Goal: Task Accomplishment & Management: Complete application form

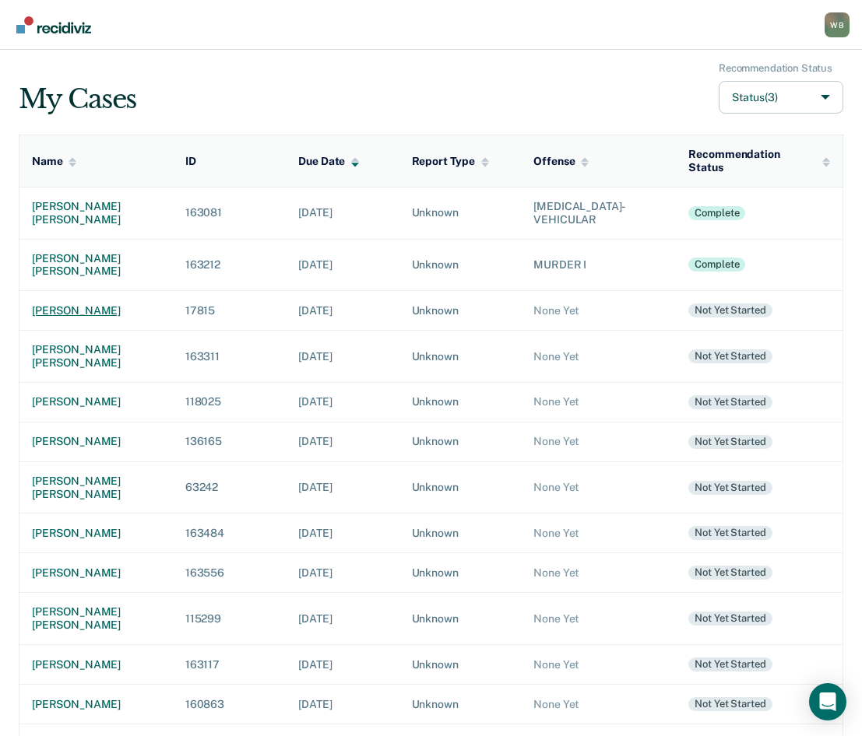
click at [90, 310] on div "[PERSON_NAME]" at bounding box center [96, 310] width 128 height 13
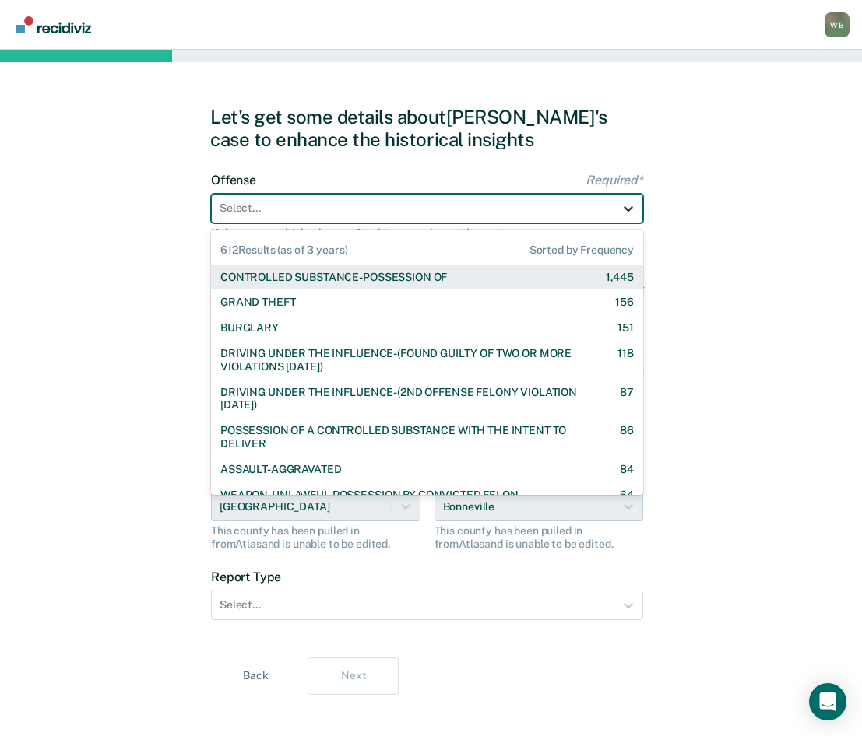
click at [629, 212] on icon at bounding box center [628, 209] width 16 height 16
click at [359, 276] on div "CONTROLLED SUBSTANCE-POSSESSION OF" at bounding box center [333, 277] width 226 height 13
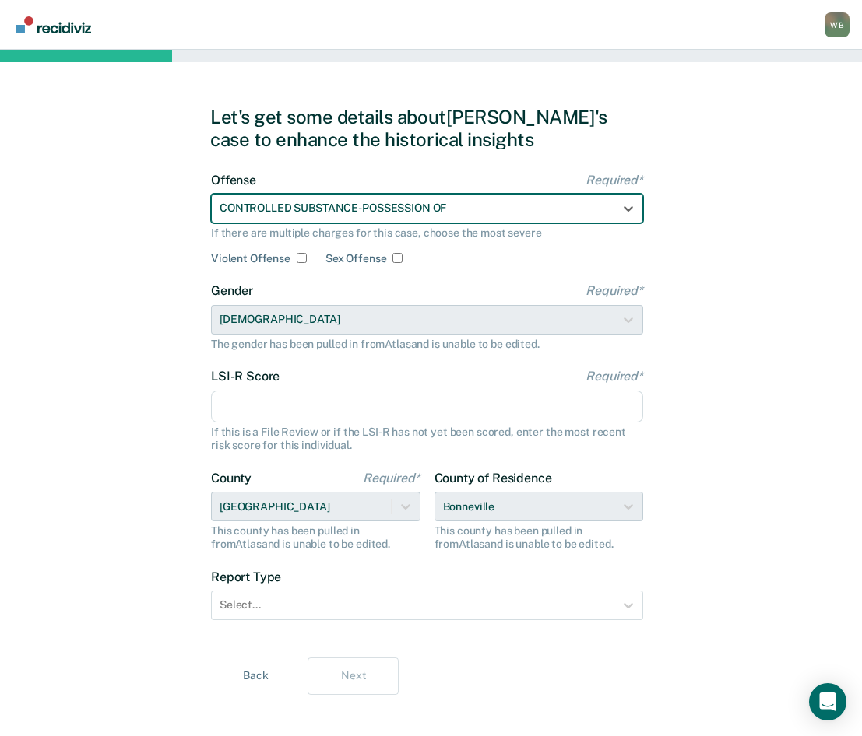
click at [331, 401] on input "LSI-R Score Required*" at bounding box center [427, 407] width 432 height 33
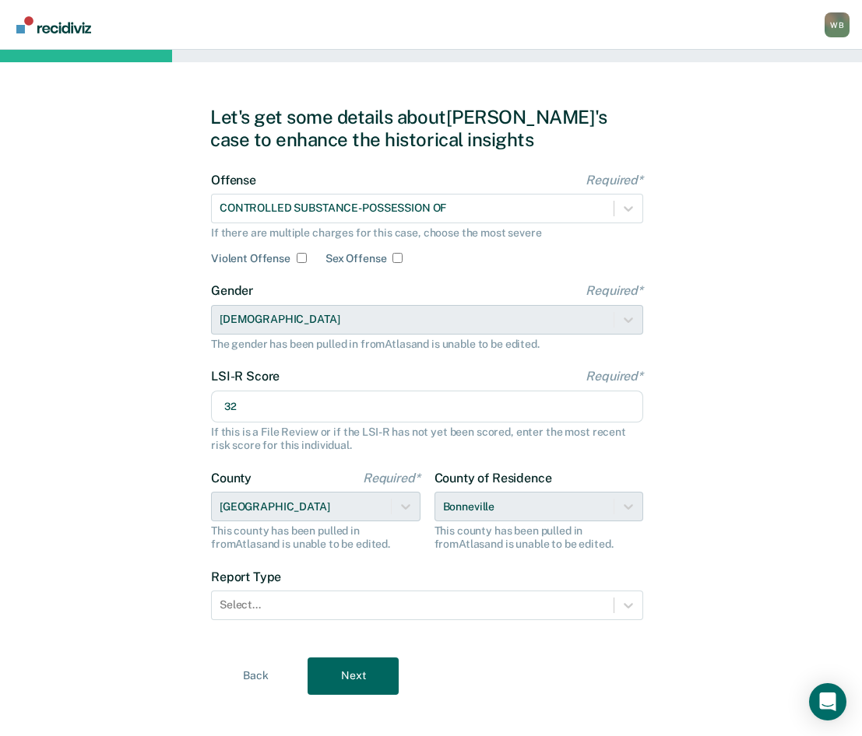
type input "32"
click at [118, 359] on div "Let's get some details about [PERSON_NAME]'s case to enhance the historical ins…" at bounding box center [431, 400] width 862 height 701
drag, startPoint x: 516, startPoint y: 510, endPoint x: 526, endPoint y: 510, distance: 10.1
click at [518, 510] on div "County of Residence [GEOGRAPHIC_DATA] This county has been pulled in from [GEOG…" at bounding box center [538, 511] width 209 height 80
click at [283, 598] on div at bounding box center [412, 605] width 386 height 16
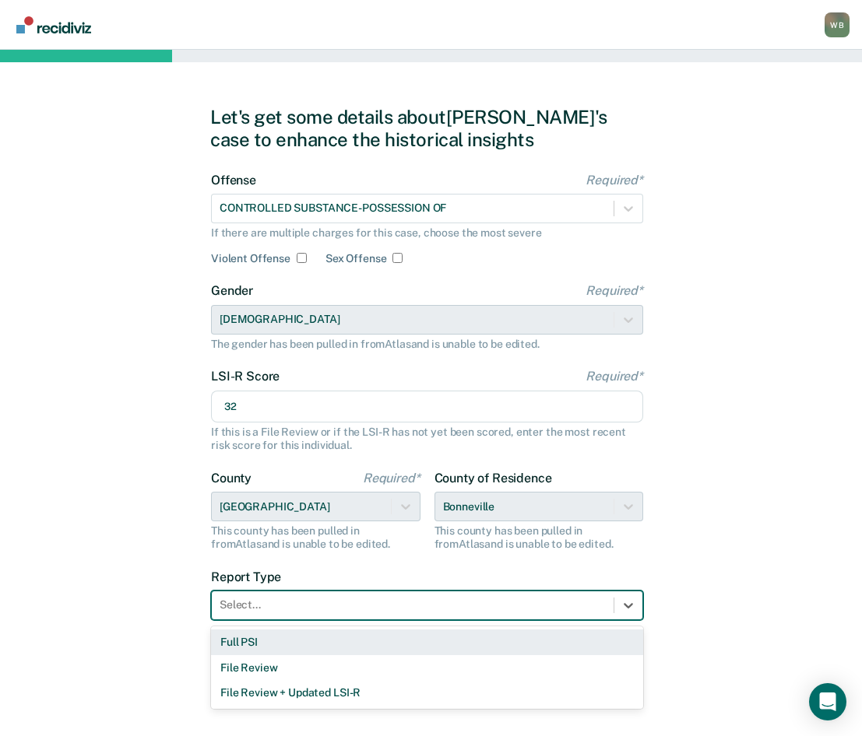
click at [284, 645] on div "Full PSI" at bounding box center [427, 643] width 432 height 26
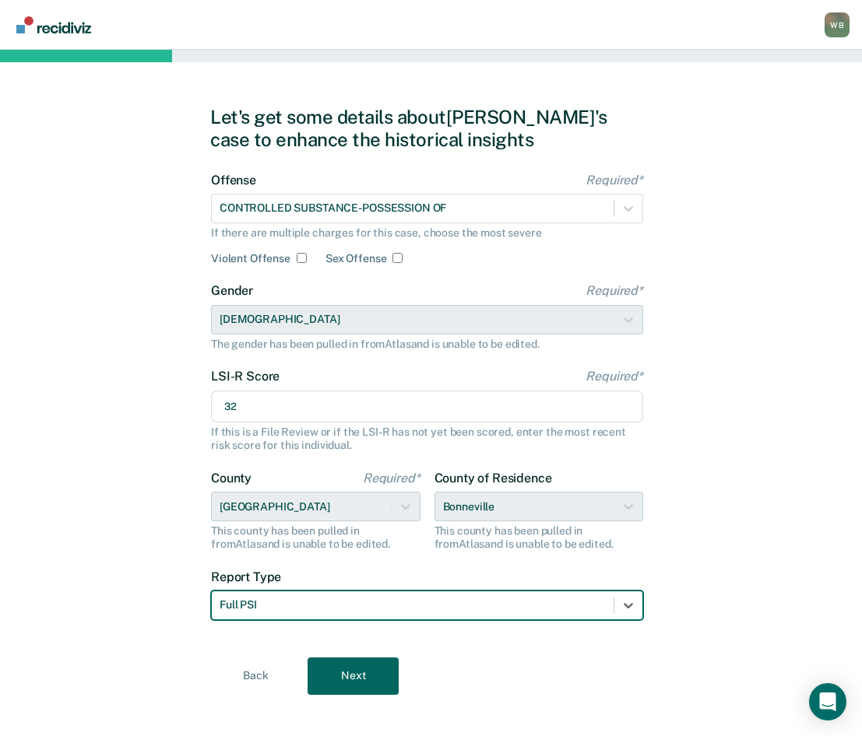
click at [163, 625] on div "Let's get some details about [PERSON_NAME]'s case to enhance the historical ins…" at bounding box center [431, 400] width 862 height 701
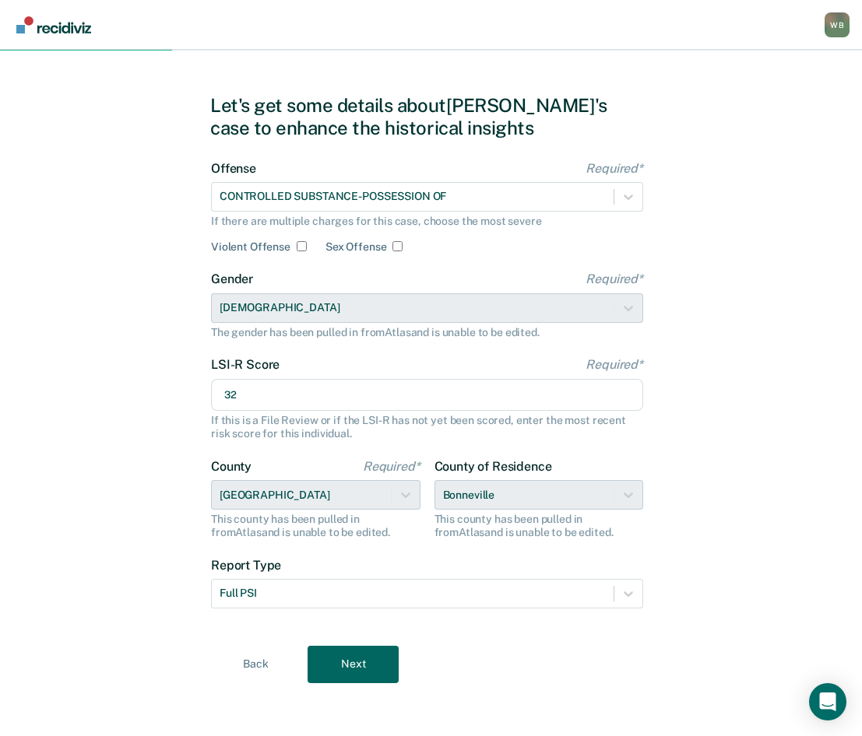
scroll to position [15, 0]
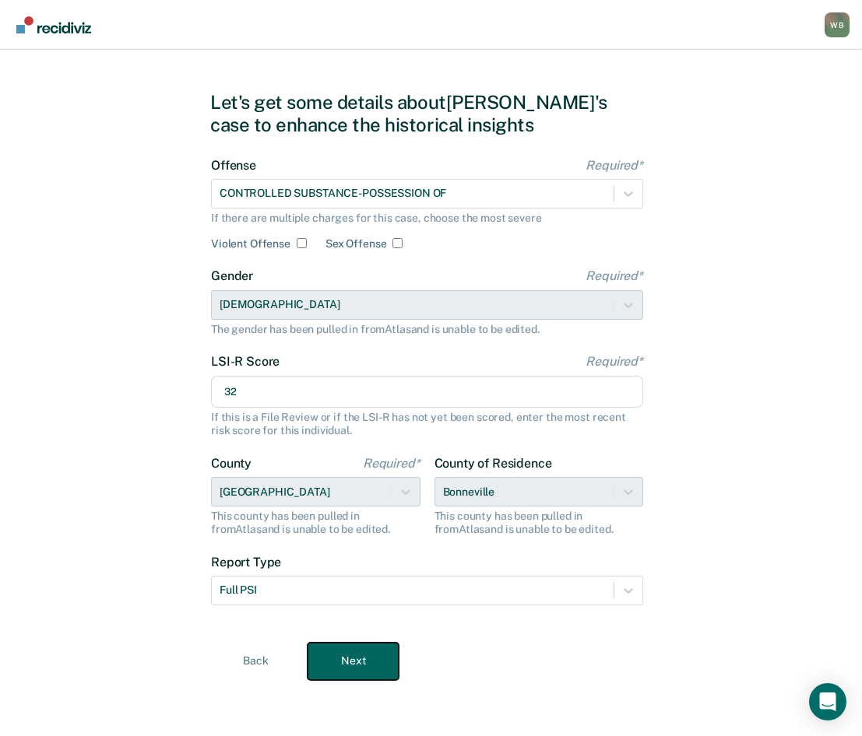
click at [356, 665] on button "Next" at bounding box center [352, 661] width 91 height 37
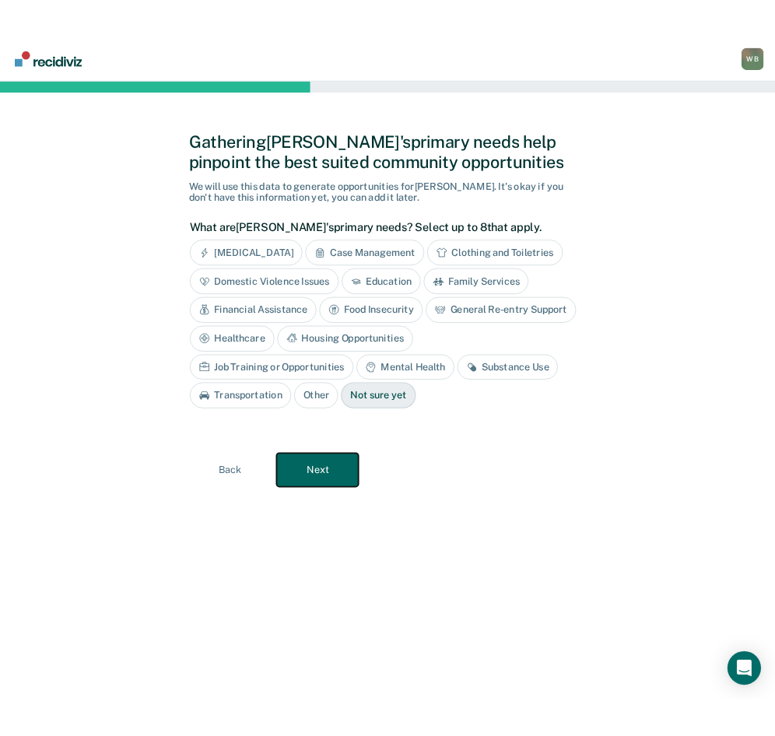
scroll to position [0, 0]
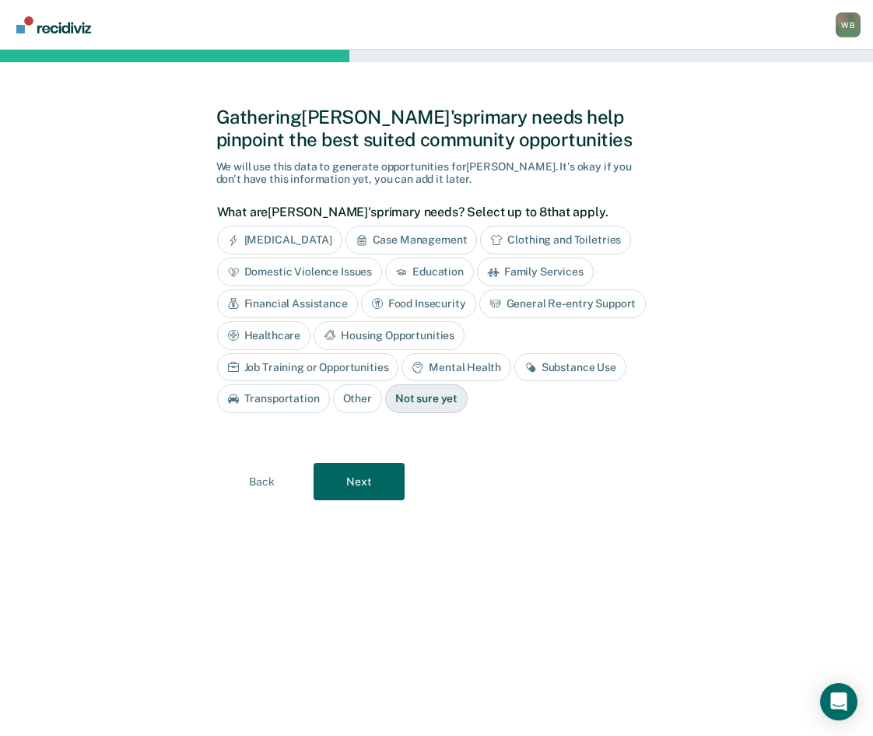
click at [306, 632] on div "Gathering [PERSON_NAME]'s primary needs help pinpoint the best suited community…" at bounding box center [436, 392] width 441 height 649
drag, startPoint x: 367, startPoint y: 626, endPoint x: 348, endPoint y: 623, distance: 18.9
click at [367, 627] on div "Gathering [PERSON_NAME]'s primary needs help pinpoint the best suited community…" at bounding box center [436, 392] width 441 height 649
click at [240, 621] on div "Gathering [PERSON_NAME]'s primary needs help pinpoint the best suited community…" at bounding box center [436, 392] width 441 height 649
drag, startPoint x: 139, startPoint y: 37, endPoint x: 117, endPoint y: 35, distance: 21.8
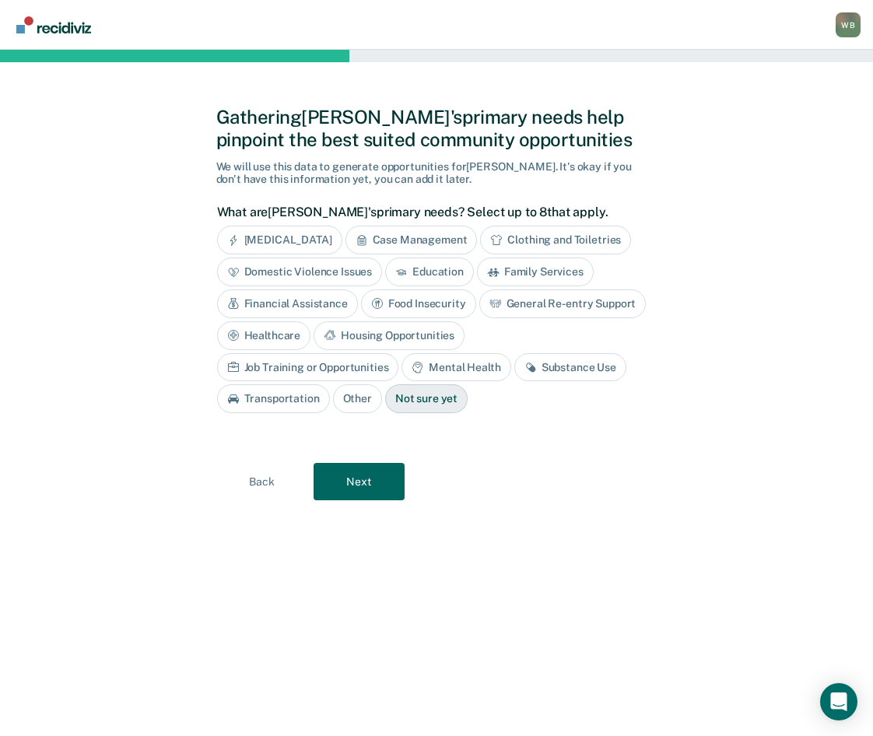
click at [139, 36] on nav "[PERSON_NAME] [PERSON_NAME] Profile Go to PSI Case Dashboard Log Out" at bounding box center [436, 24] width 848 height 49
click at [321, 574] on div "Gathering [PERSON_NAME]'s primary needs help pinpoint the best suited community…" at bounding box center [436, 392] width 441 height 649
click at [380, 600] on div "Gathering [PERSON_NAME]'s primary needs help pinpoint the best suited community…" at bounding box center [436, 392] width 441 height 649
click at [85, 160] on div "Gathering [PERSON_NAME]'s primary needs help pinpoint the best suited community…" at bounding box center [436, 393] width 873 height 686
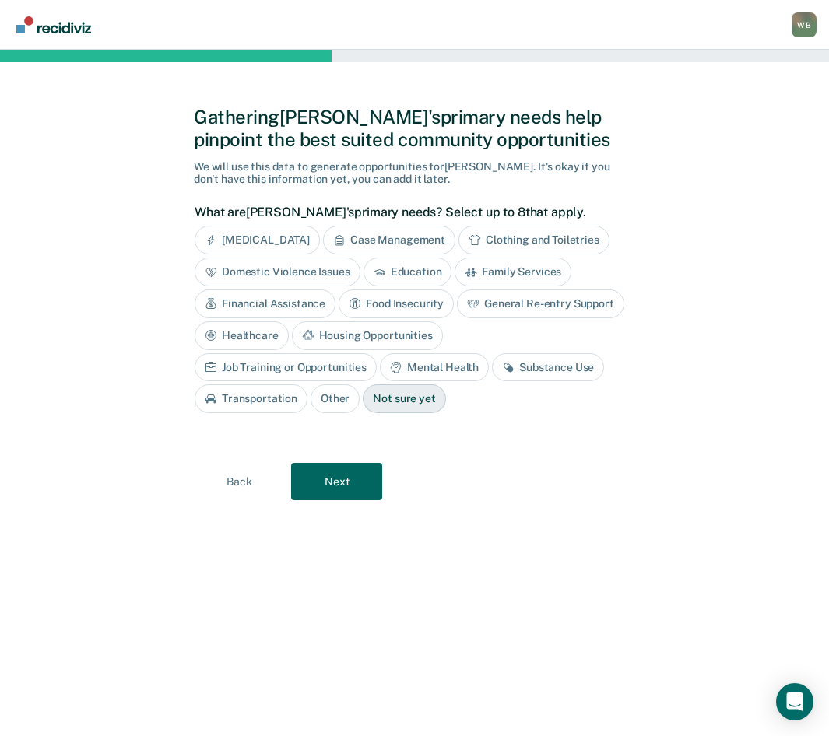
click at [67, 191] on div "Gathering [PERSON_NAME]'s primary needs help pinpoint the best suited community…" at bounding box center [414, 393] width 829 height 686
click at [194, 114] on div "Gathering [PERSON_NAME]'s primary needs help pinpoint the best suited community…" at bounding box center [414, 128] width 441 height 45
click at [171, 620] on div "Gathering [PERSON_NAME]'s primary needs help pinpoint the best suited community…" at bounding box center [414, 393] width 829 height 686
click at [537, 147] on div "Gathering [PERSON_NAME]'s primary needs help pinpoint the best suited community…" at bounding box center [414, 128] width 441 height 45
click at [191, 115] on div "Gathering [PERSON_NAME]'s primary needs help pinpoint the best suited community…" at bounding box center [414, 393] width 829 height 686
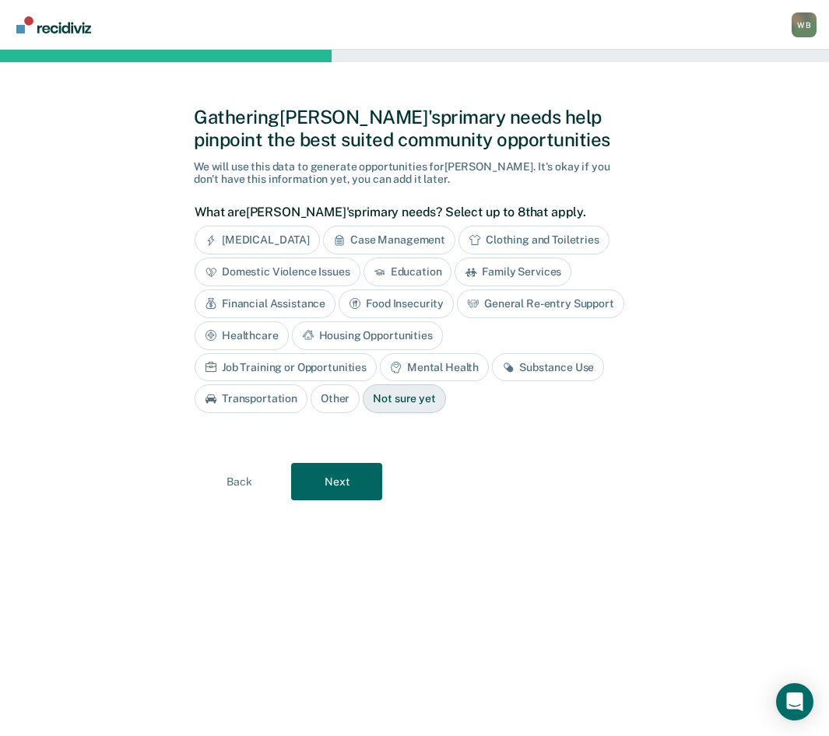
click at [205, 118] on div "Gathering [PERSON_NAME]'s primary needs help pinpoint the best suited community…" at bounding box center [414, 128] width 441 height 45
click at [196, 114] on div "Gathering [PERSON_NAME]'s primary needs help pinpoint the best suited community…" at bounding box center [414, 128] width 441 height 45
click at [193, 118] on div "Gathering [PERSON_NAME]'s primary needs help pinpoint the best suited community…" at bounding box center [414, 393] width 829 height 686
click at [207, 118] on div "Gathering [PERSON_NAME]'s primary needs help pinpoint the best suited community…" at bounding box center [414, 128] width 441 height 45
click at [223, 142] on div "Gathering [PERSON_NAME]'s primary needs help pinpoint the best suited community…" at bounding box center [414, 128] width 441 height 45
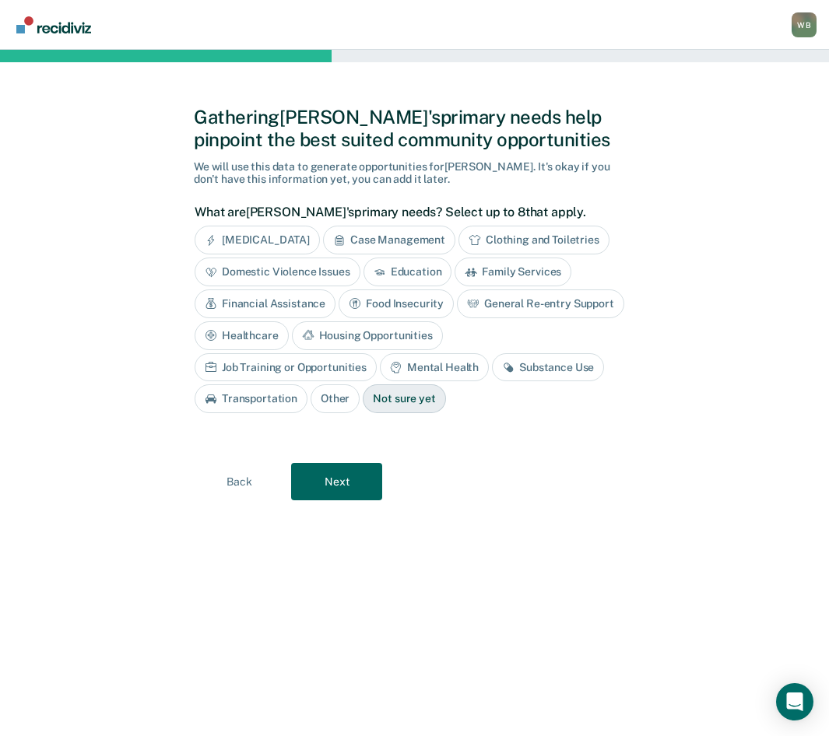
click at [235, 141] on div "Gathering [PERSON_NAME]'s primary needs help pinpoint the best suited community…" at bounding box center [414, 128] width 441 height 45
drag, startPoint x: 244, startPoint y: 140, endPoint x: 261, endPoint y: 141, distance: 17.1
click at [244, 140] on div "Gathering [PERSON_NAME]'s primary needs help pinpoint the best suited community…" at bounding box center [414, 128] width 441 height 45
click at [286, 141] on div "Gathering [PERSON_NAME]'s primary needs help pinpoint the best suited community…" at bounding box center [414, 128] width 441 height 45
click at [312, 142] on div "Gathering [PERSON_NAME]'s primary needs help pinpoint the best suited community…" at bounding box center [414, 128] width 441 height 45
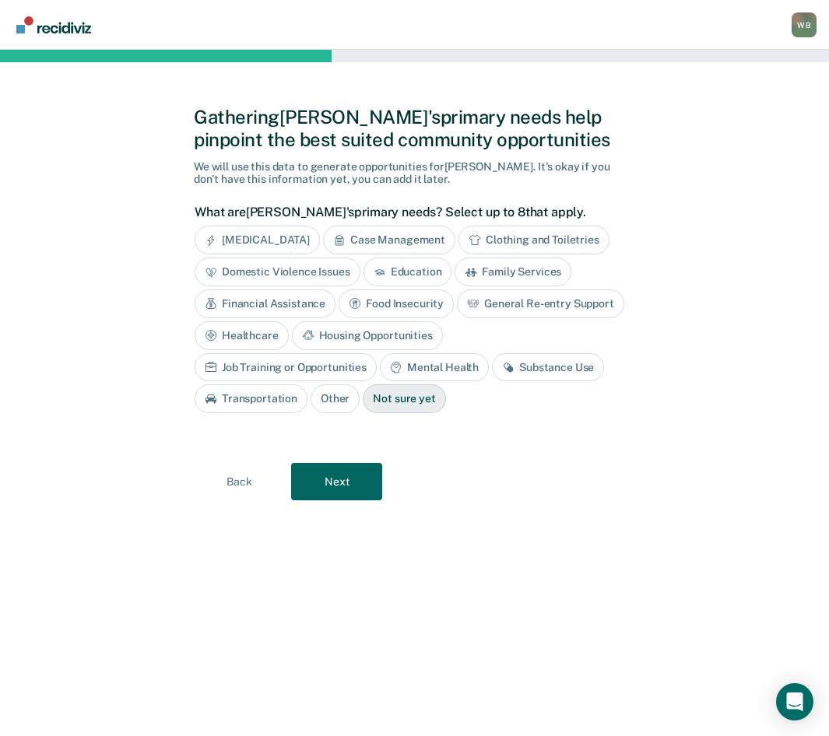
click at [339, 139] on div "Gathering [PERSON_NAME]'s primary needs help pinpoint the best suited community…" at bounding box center [414, 128] width 441 height 45
click at [370, 140] on div "Gathering [PERSON_NAME]'s primary needs help pinpoint the best suited community…" at bounding box center [414, 128] width 441 height 45
click at [484, 139] on div "Gathering [PERSON_NAME]'s primary needs help pinpoint the best suited community…" at bounding box center [414, 128] width 441 height 45
click at [331, 140] on div "Gathering [PERSON_NAME]'s primary needs help pinpoint the best suited community…" at bounding box center [414, 128] width 441 height 45
click at [409, 140] on div "Gathering [PERSON_NAME]'s primary needs help pinpoint the best suited community…" at bounding box center [414, 128] width 441 height 45
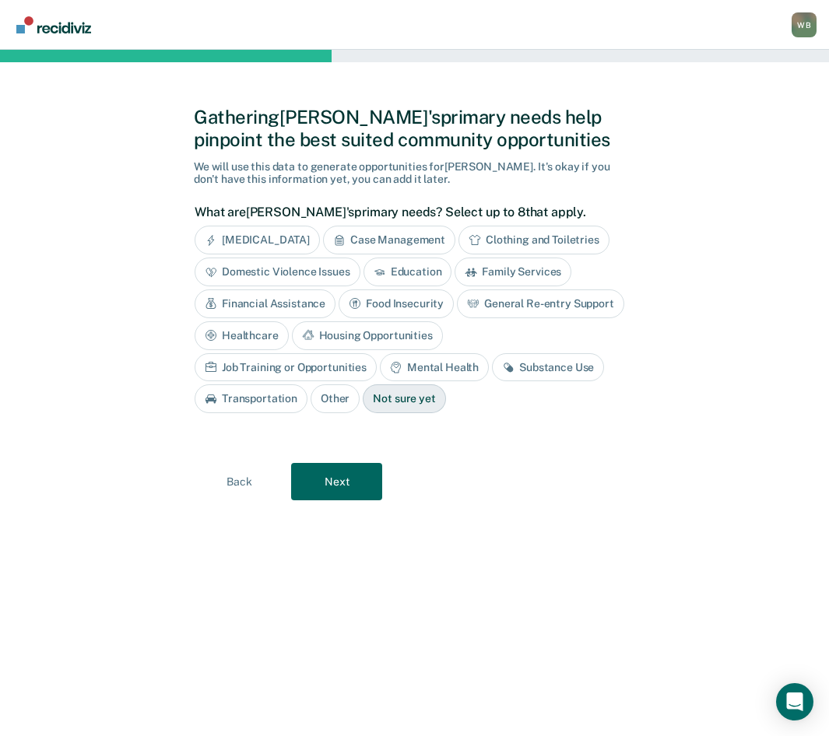
click at [326, 144] on div "Gathering [PERSON_NAME]'s primary needs help pinpoint the best suited community…" at bounding box center [414, 128] width 441 height 45
click at [267, 138] on div "Gathering [PERSON_NAME]'s primary needs help pinpoint the best suited community…" at bounding box center [414, 128] width 441 height 45
click at [226, 142] on div "Gathering [PERSON_NAME]'s primary needs help pinpoint the best suited community…" at bounding box center [414, 128] width 441 height 45
click at [196, 139] on div "Gathering [PERSON_NAME]'s primary needs help pinpoint the best suited community…" at bounding box center [414, 128] width 441 height 45
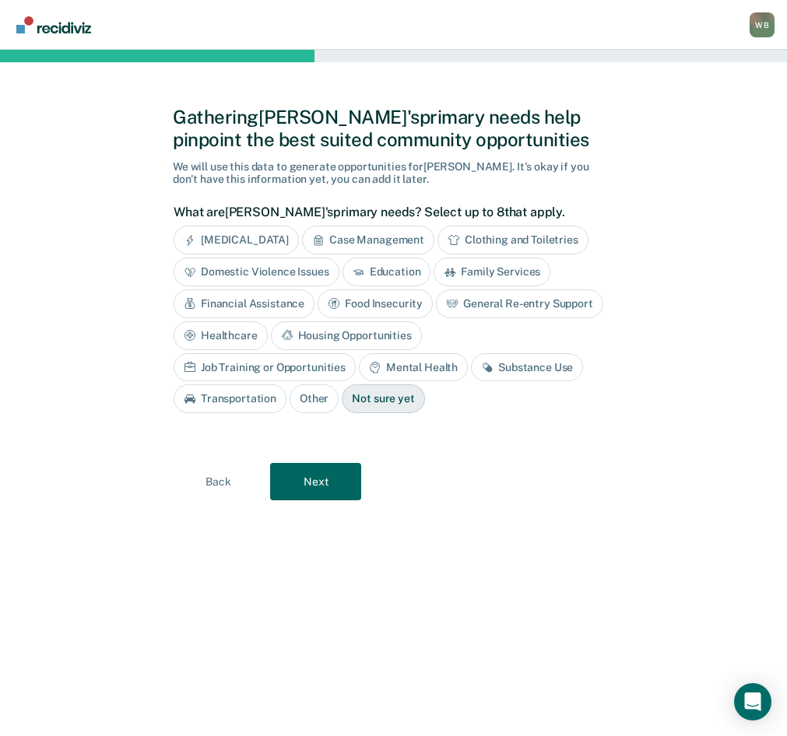
drag, startPoint x: 349, startPoint y: 367, endPoint x: 334, endPoint y: 368, distance: 14.8
click at [471, 367] on div "Substance Use" at bounding box center [527, 367] width 112 height 29
click at [339, 333] on div "Housing Opportunities" at bounding box center [346, 335] width 151 height 29
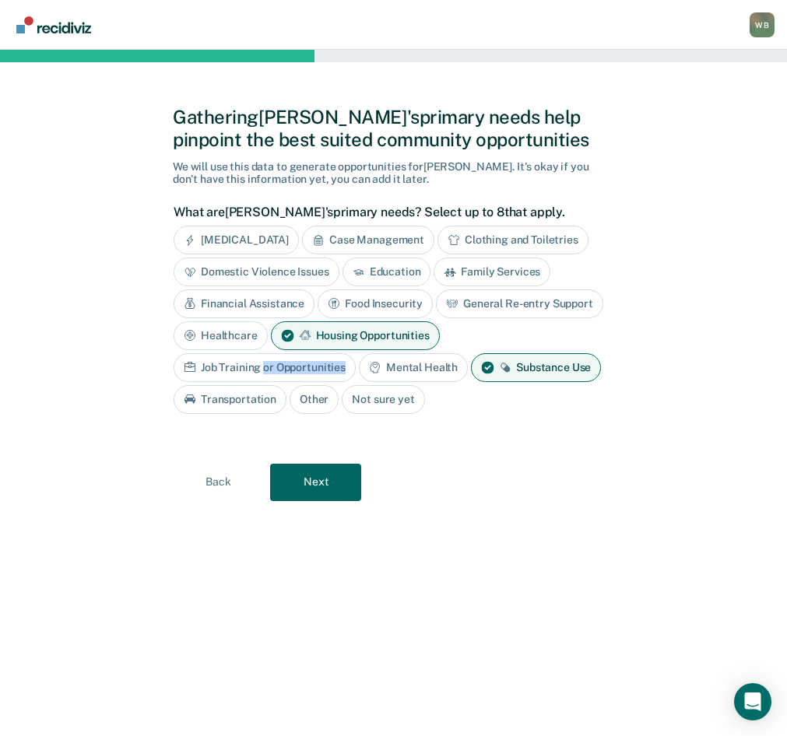
drag, startPoint x: 265, startPoint y: 367, endPoint x: 456, endPoint y: 343, distance: 192.1
click at [456, 343] on div "[MEDICAL_DATA] Case Management Clothing and Toiletries Domestic Violence Issues…" at bounding box center [390, 320] width 432 height 188
drag, startPoint x: 406, startPoint y: 458, endPoint x: 318, endPoint y: 429, distance: 92.1
click at [406, 457] on div "Gathering [PERSON_NAME]'s primary needs help pinpoint the best suited community…" at bounding box center [393, 392] width 441 height 649
click at [233, 401] on div "Transportation" at bounding box center [230, 399] width 113 height 29
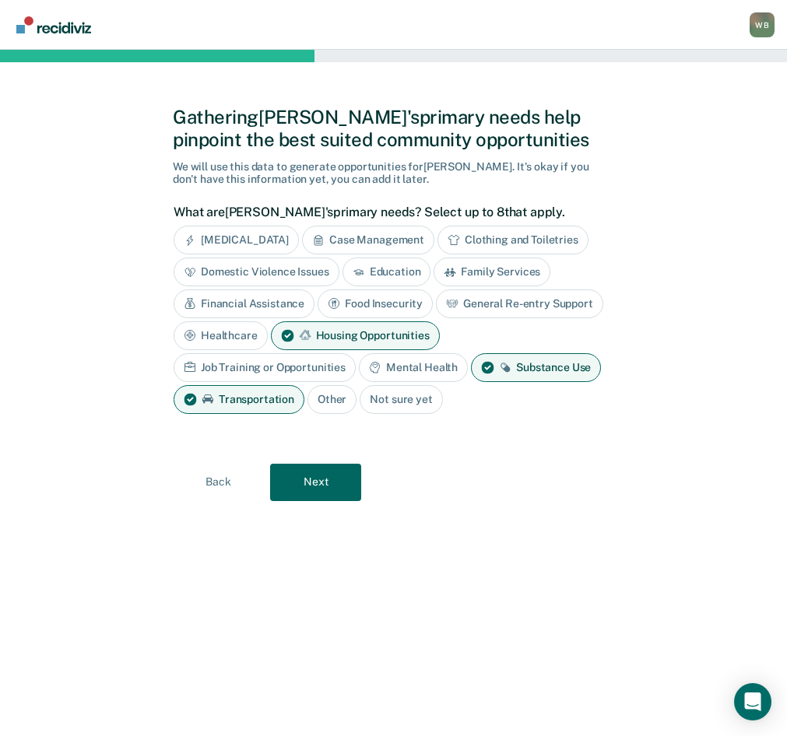
click at [238, 304] on div "Financial Assistance" at bounding box center [244, 304] width 141 height 29
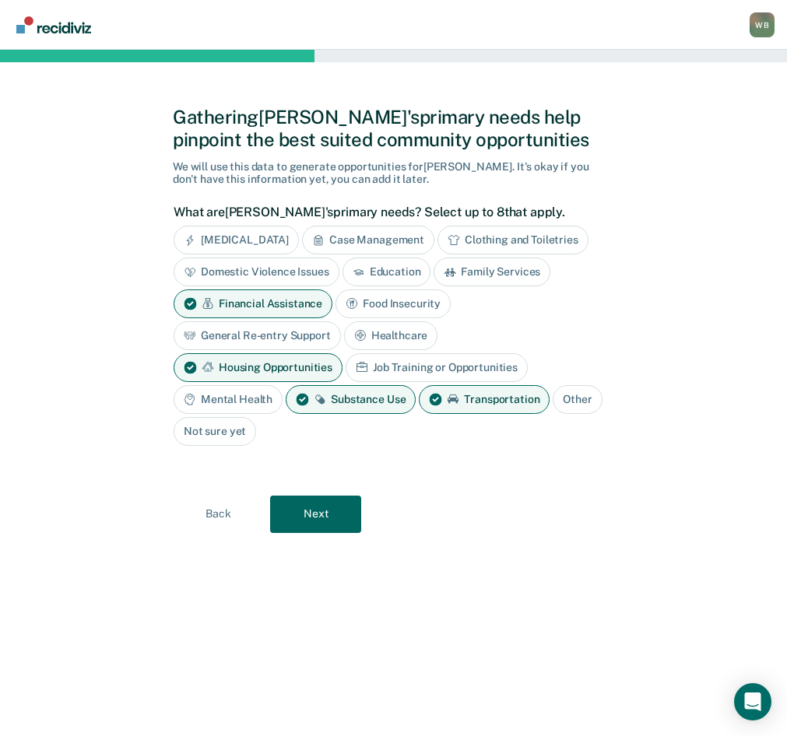
click at [356, 240] on div "Case Management" at bounding box center [368, 240] width 132 height 29
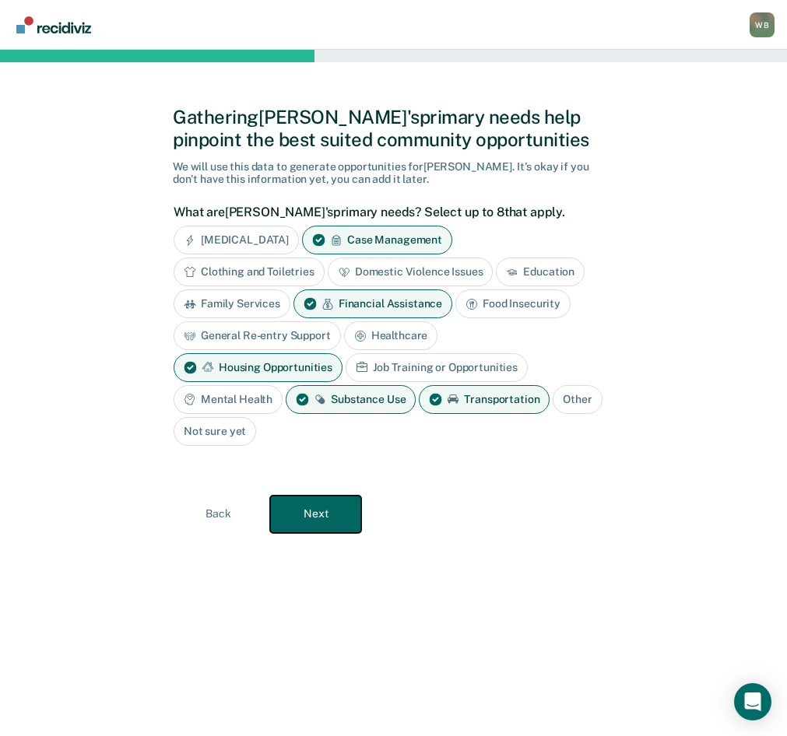
click at [323, 518] on button "Next" at bounding box center [315, 514] width 91 height 37
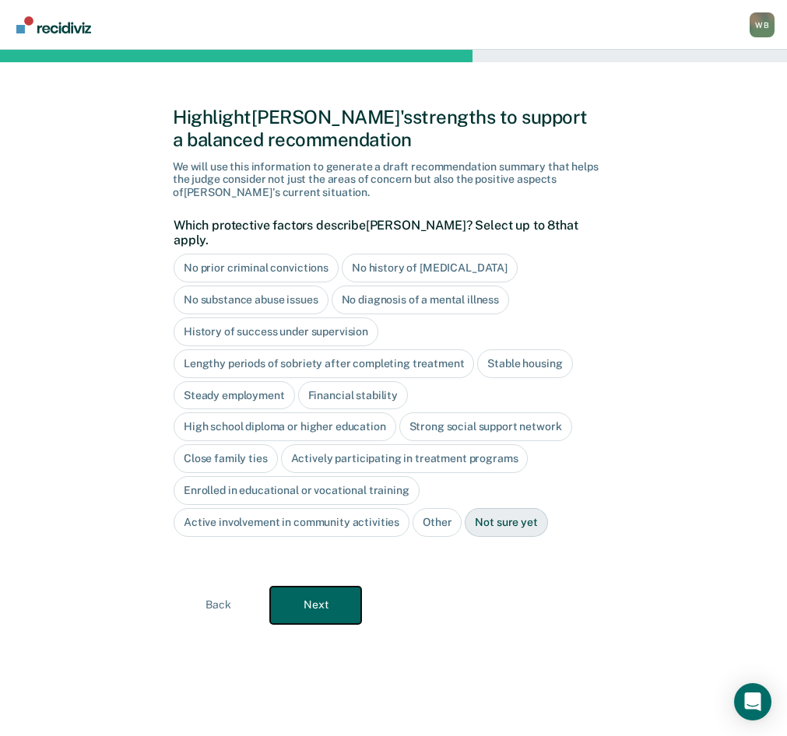
click at [327, 587] on button "Next" at bounding box center [315, 605] width 91 height 37
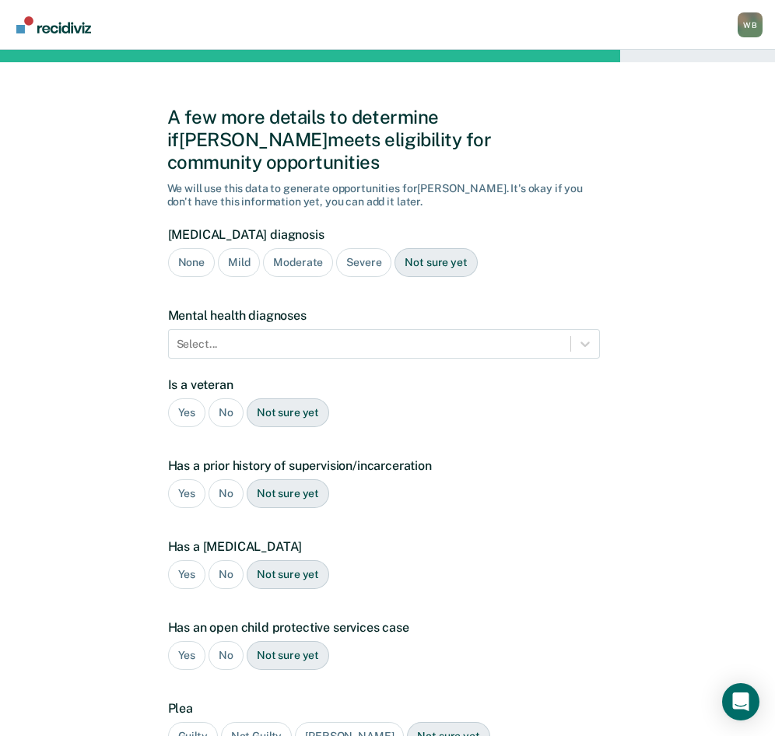
click at [372, 248] on div "Severe" at bounding box center [363, 262] width 55 height 29
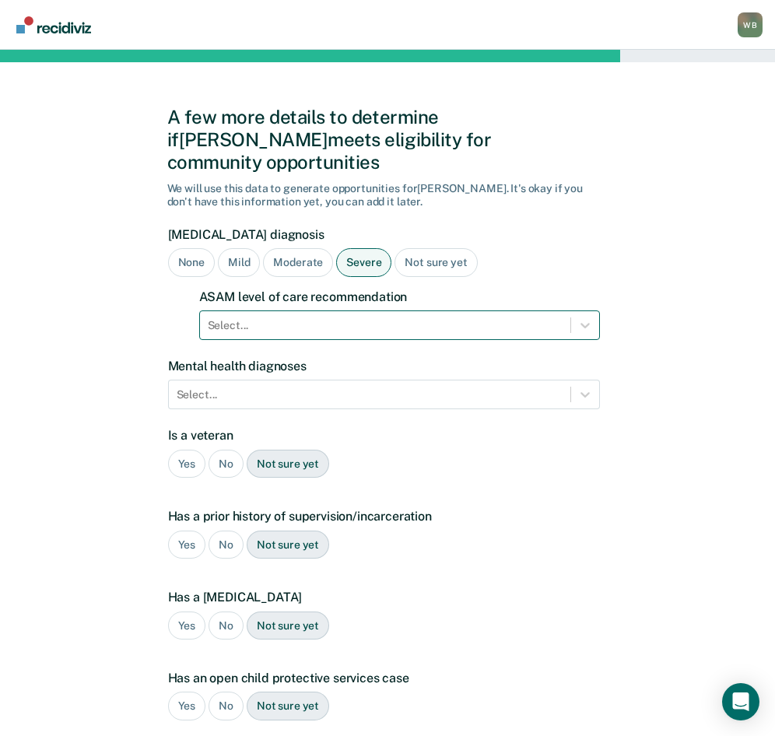
click at [278, 318] on div at bounding box center [385, 326] width 355 height 16
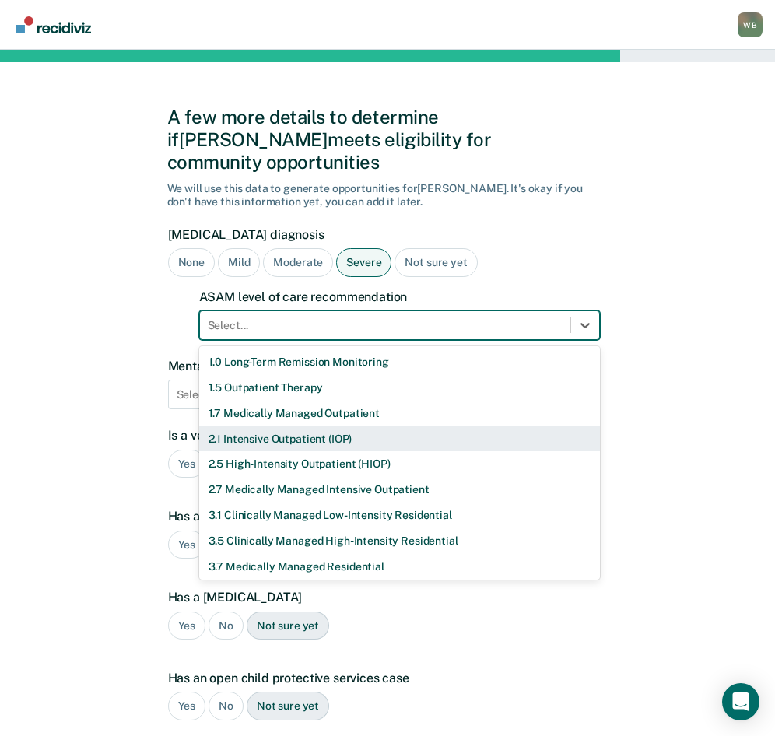
click at [270, 427] on div "2.1 Intensive Outpatient (IOP)" at bounding box center [399, 440] width 401 height 26
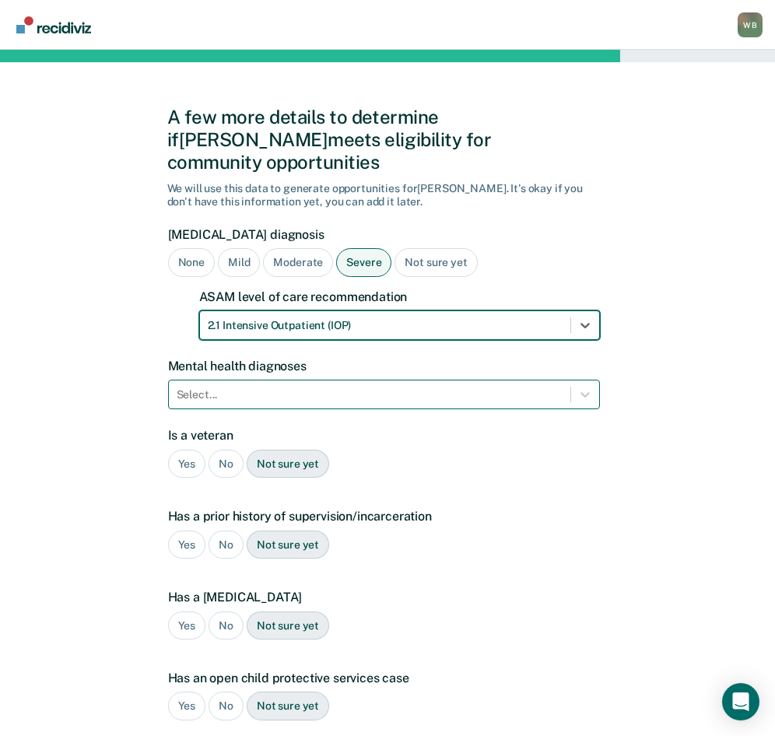
click at [241, 387] on div at bounding box center [370, 395] width 386 height 16
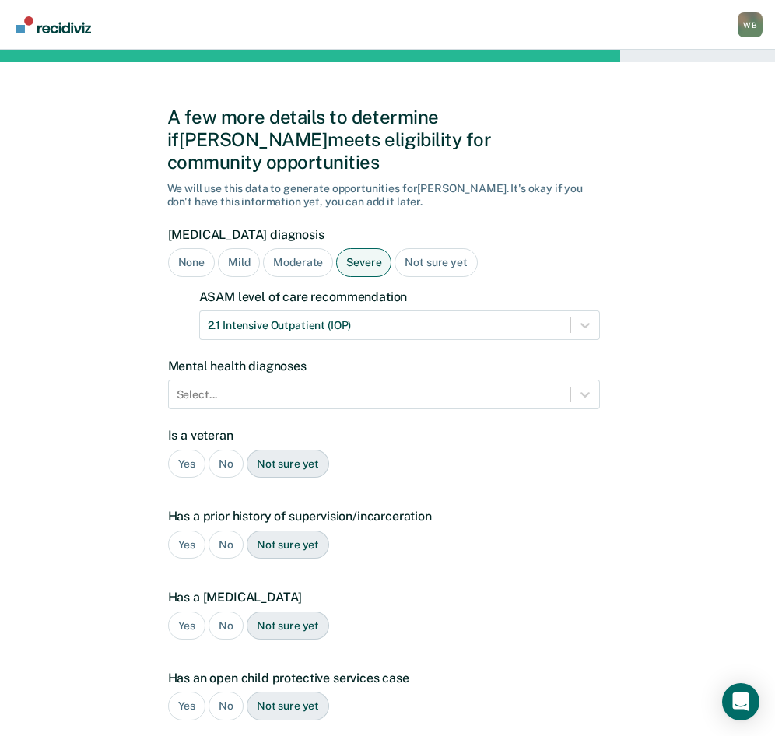
click at [111, 385] on div "A few more details to determine if [PERSON_NAME] meets eligibility for communit…" at bounding box center [387, 497] width 775 height 895
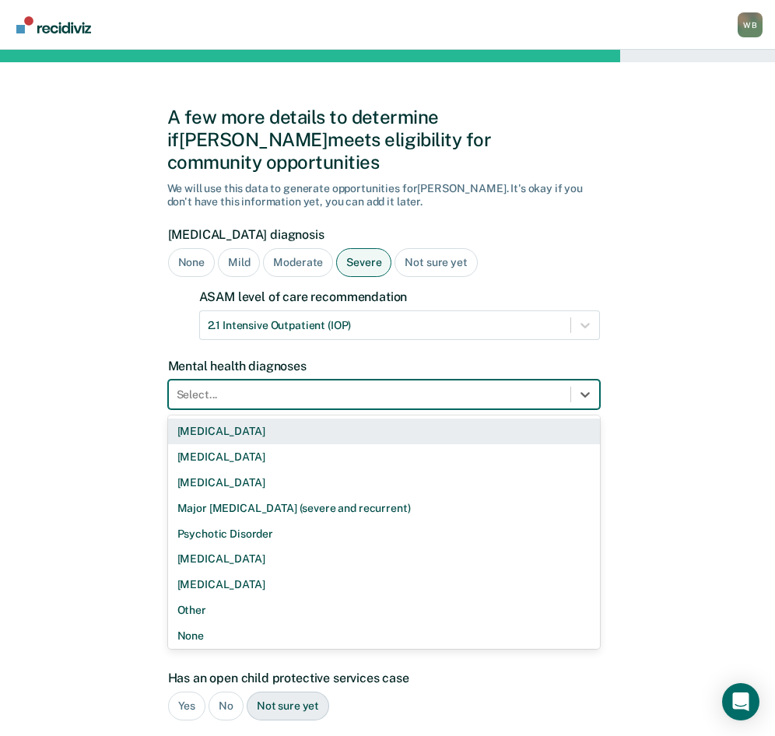
click at [229, 387] on div at bounding box center [370, 395] width 386 height 16
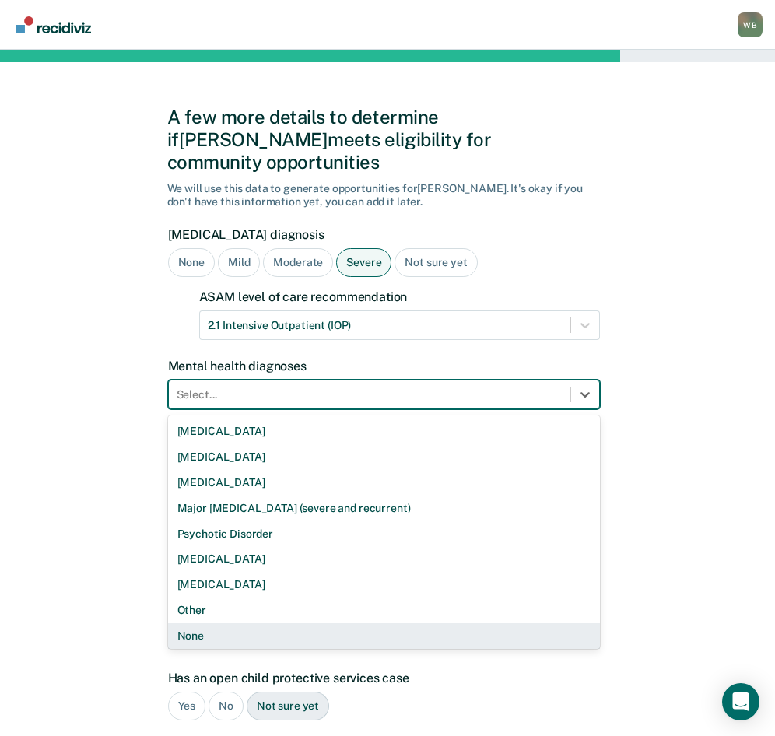
click at [212, 623] on div "None" at bounding box center [384, 636] width 432 height 26
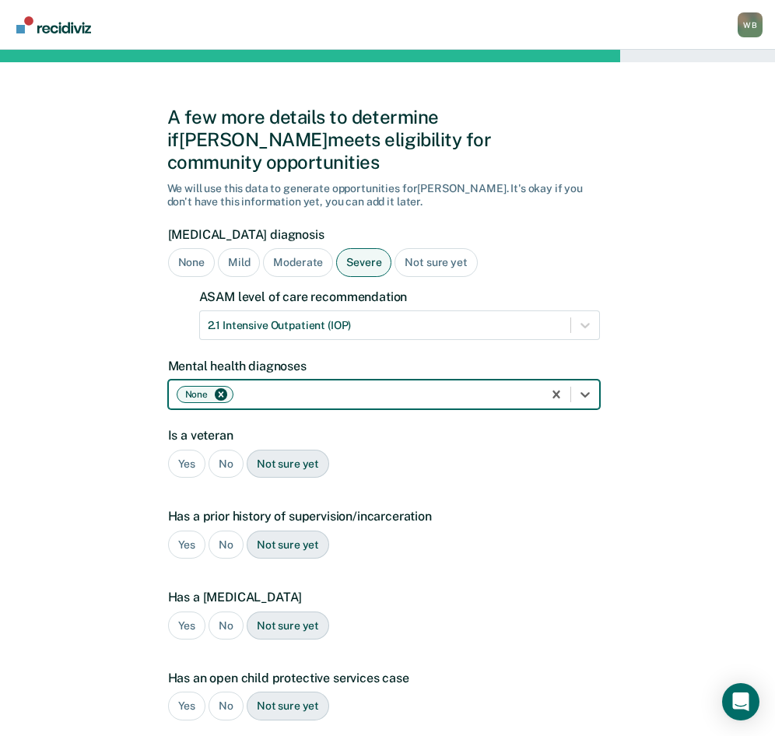
click at [106, 465] on div "A few more details to determine if [PERSON_NAME] meets eligibility for communit…" at bounding box center [387, 497] width 775 height 895
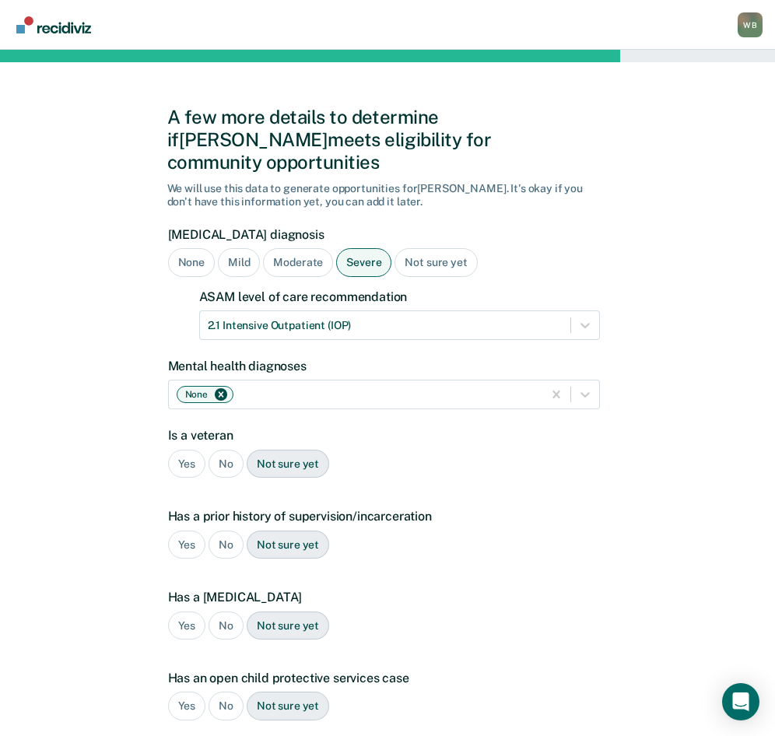
click at [226, 450] on div "No" at bounding box center [226, 464] width 35 height 29
click at [195, 531] on div "Yes" at bounding box center [187, 545] width 38 height 29
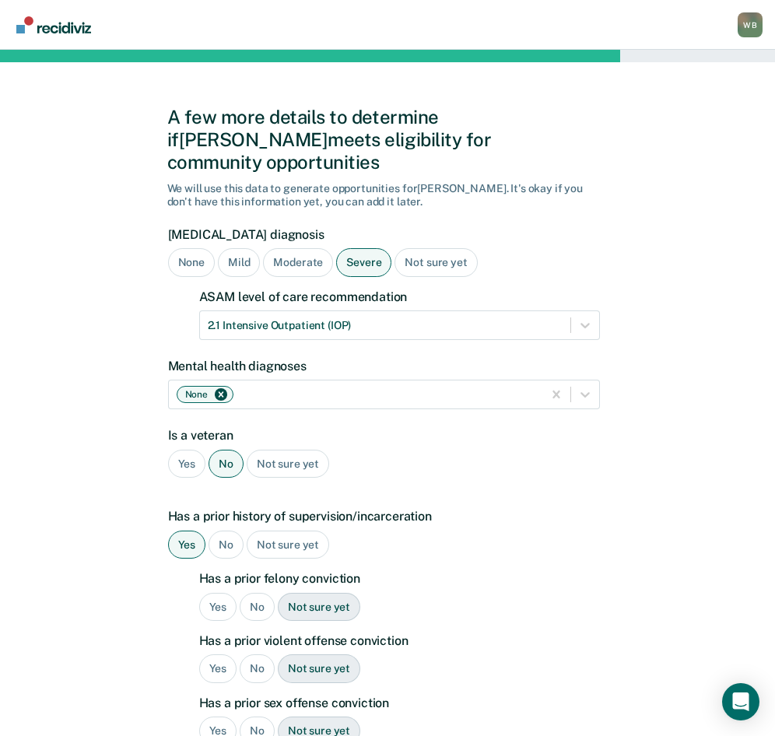
click at [226, 593] on div "Yes" at bounding box center [218, 607] width 38 height 29
click at [255, 655] on div "No" at bounding box center [257, 669] width 35 height 29
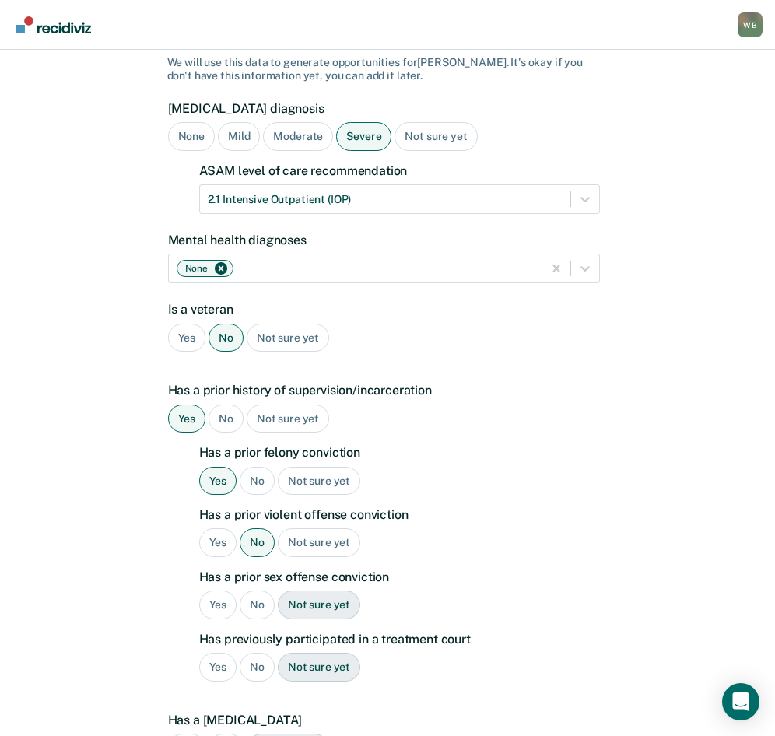
scroll to position [156, 0]
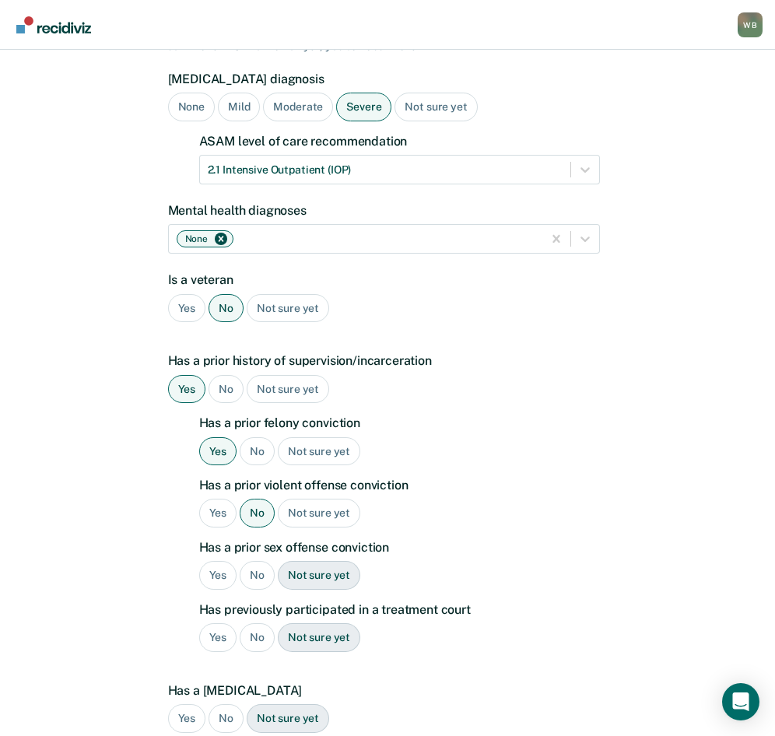
click at [259, 561] on div "No" at bounding box center [257, 575] width 35 height 29
click at [255, 623] on div "No" at bounding box center [257, 637] width 35 height 29
click at [218, 704] on div "No" at bounding box center [226, 718] width 35 height 29
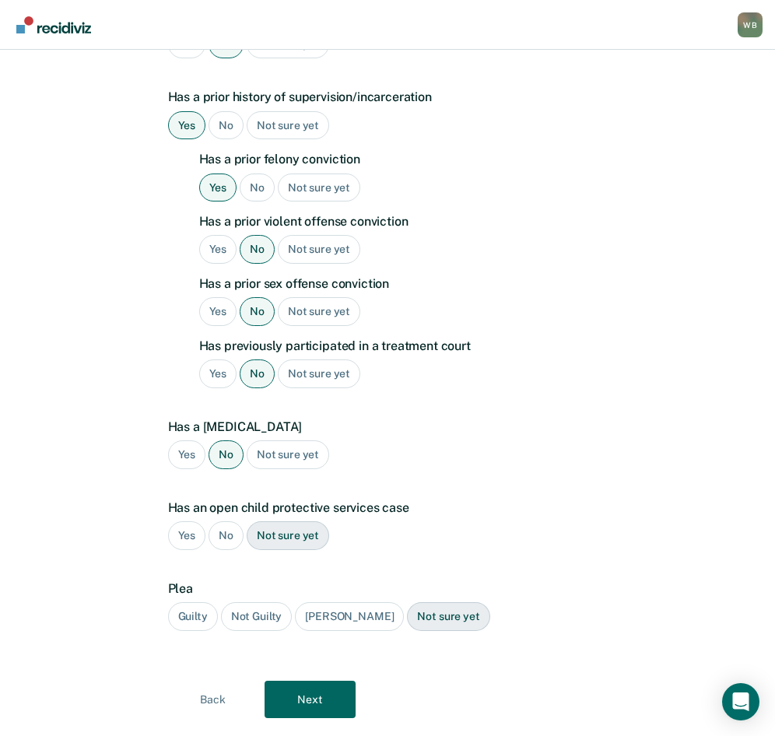
scroll to position [435, 0]
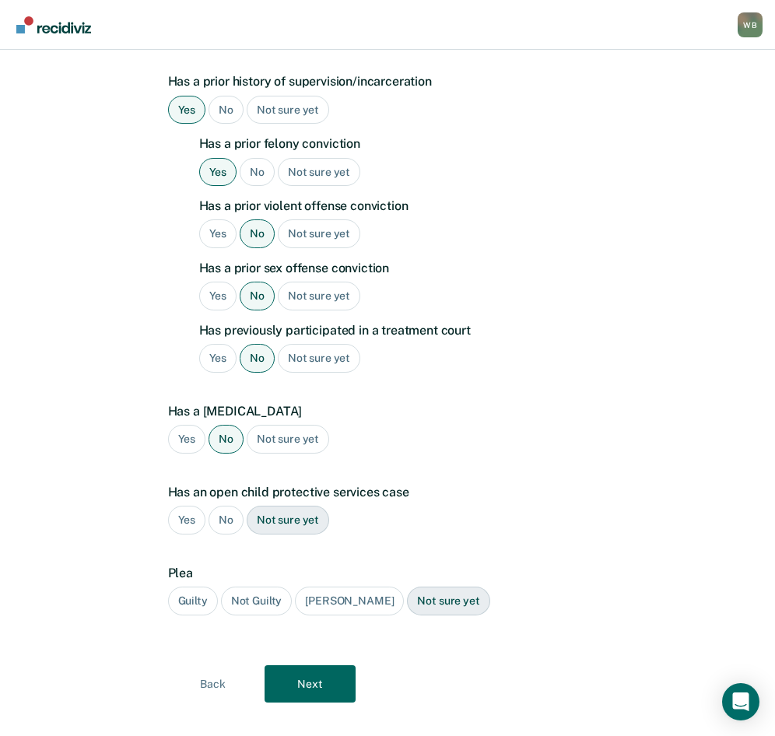
click at [225, 506] on div "No" at bounding box center [226, 520] width 35 height 29
click at [191, 587] on div "Guilty" at bounding box center [193, 601] width 50 height 29
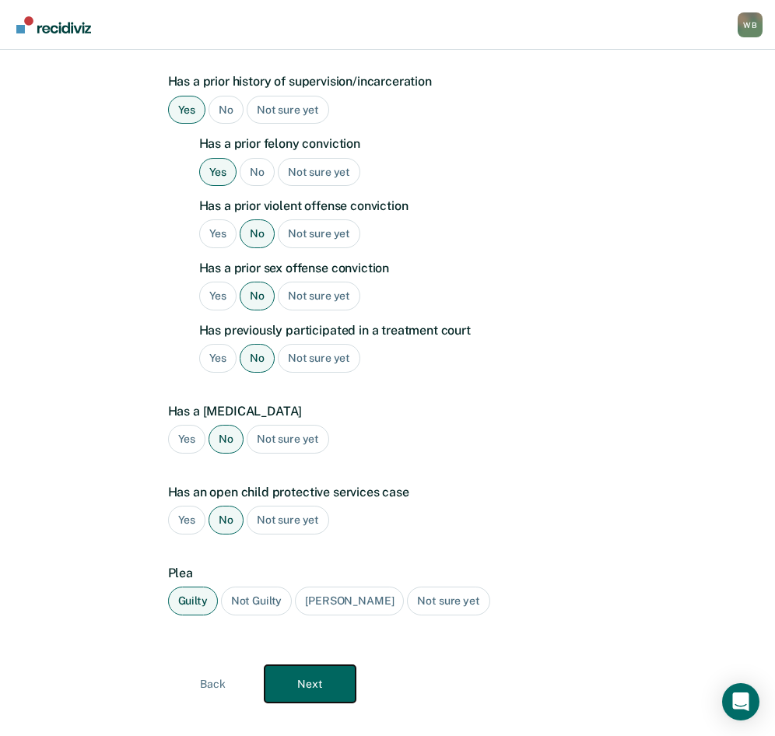
click at [309, 665] on button "Next" at bounding box center [310, 683] width 91 height 37
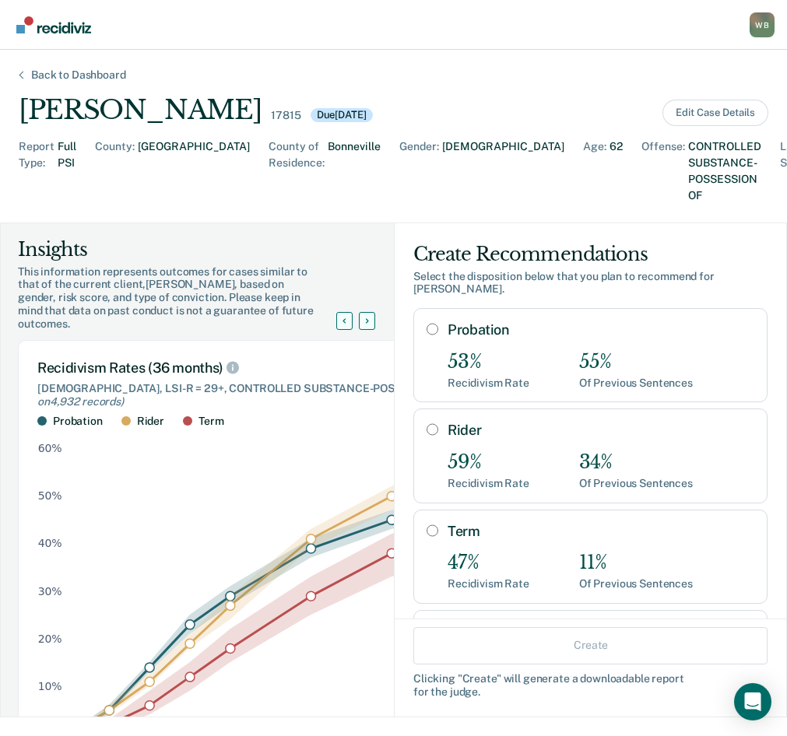
click at [427, 525] on input "Term" at bounding box center [433, 531] width 12 height 12
radio input "true"
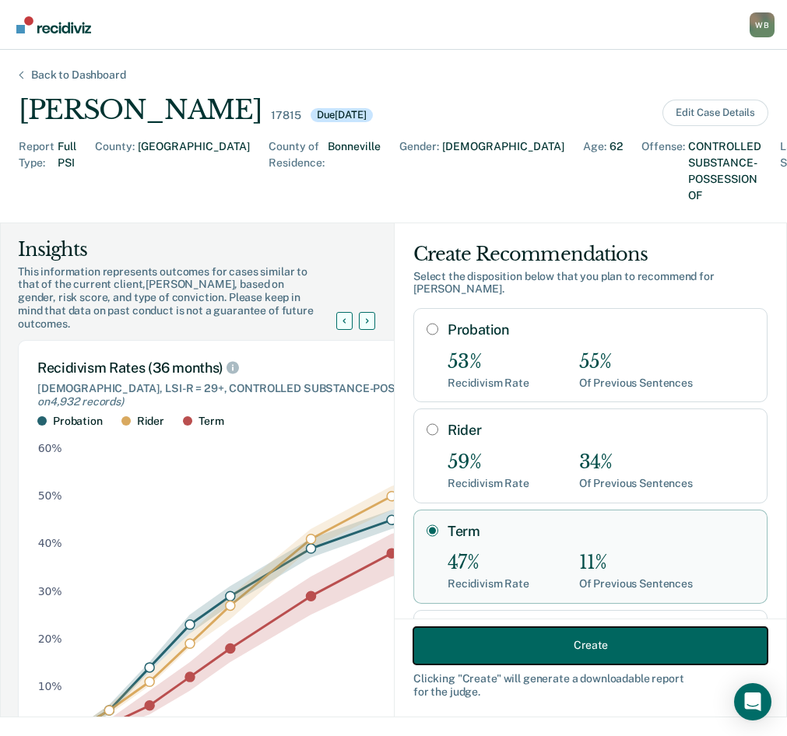
click at [566, 647] on button "Create" at bounding box center [590, 645] width 354 height 37
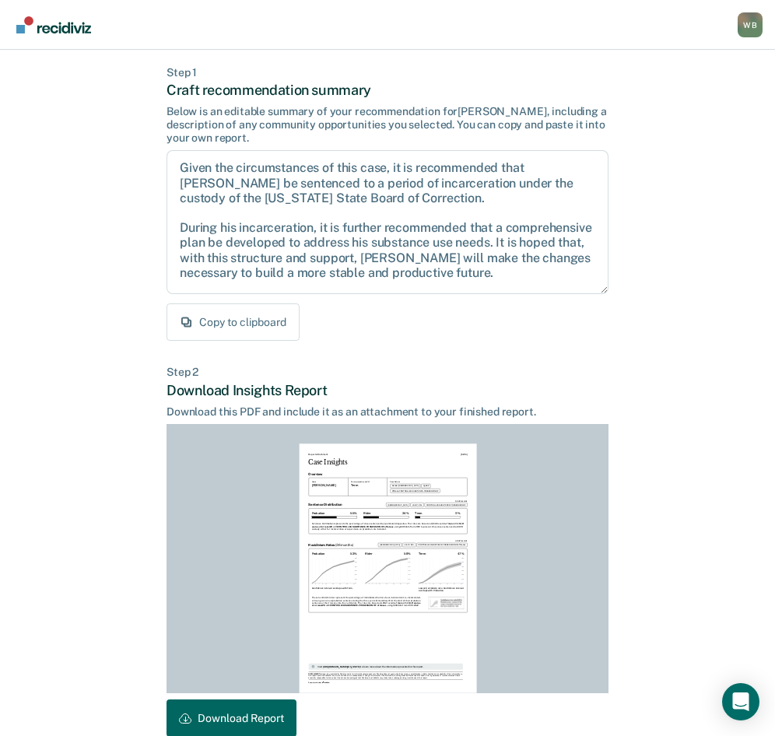
scroll to position [151, 0]
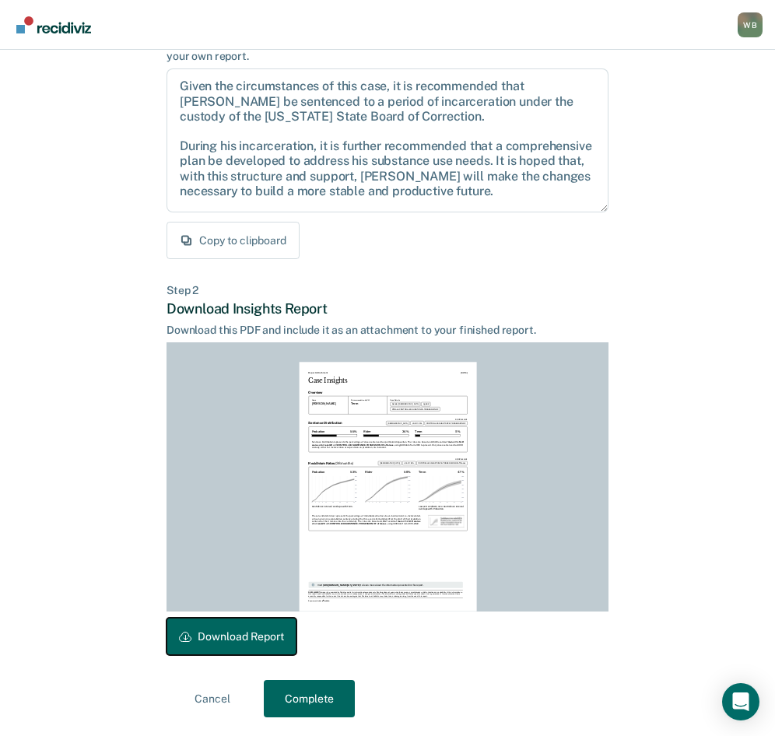
click at [245, 632] on button "Download Report" at bounding box center [232, 636] width 130 height 37
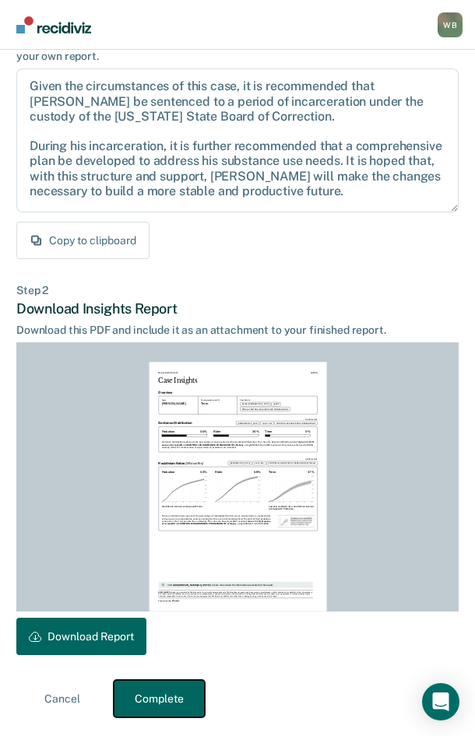
click at [159, 700] on button "Complete" at bounding box center [159, 698] width 91 height 37
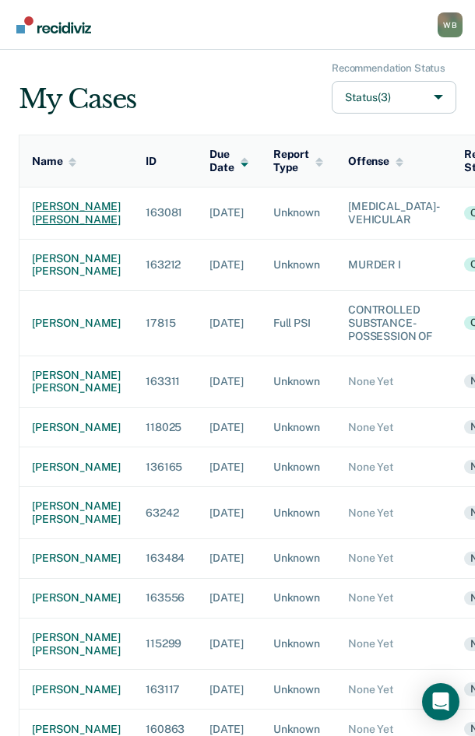
click at [57, 224] on div "[PERSON_NAME] [PERSON_NAME]" at bounding box center [76, 213] width 89 height 26
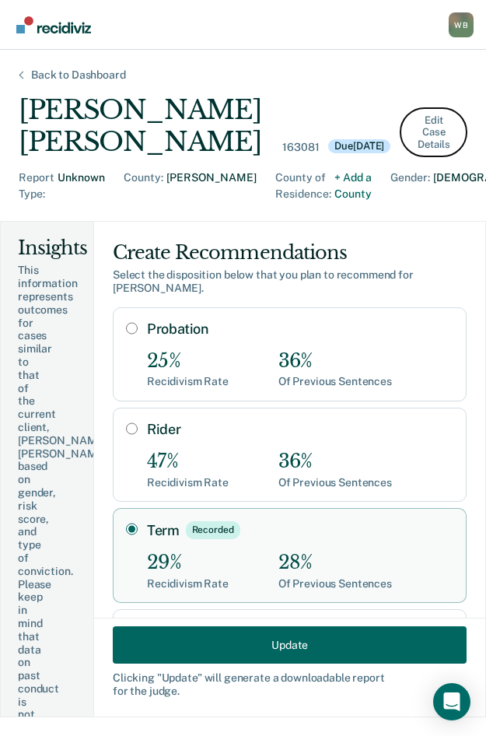
click at [424, 158] on button "Edit Case Details" at bounding box center [434, 132] width 68 height 51
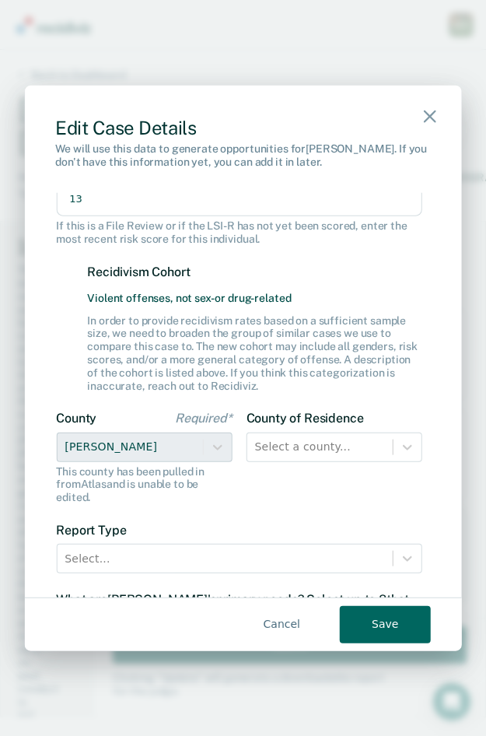
scroll to position [311, 0]
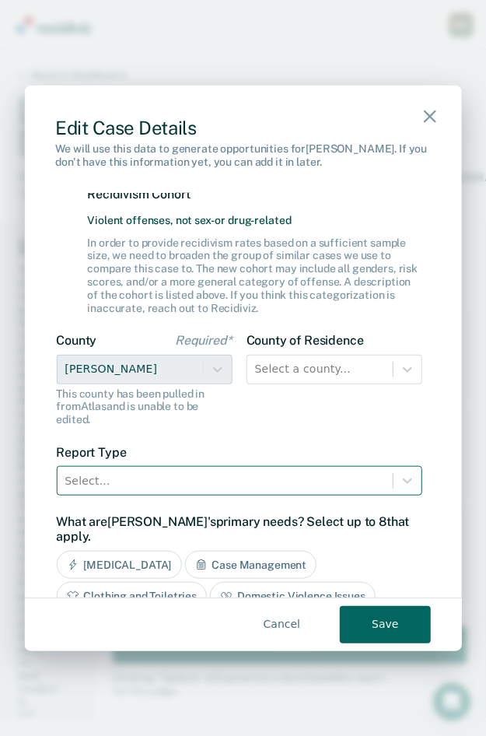
click at [145, 483] on div at bounding box center [225, 480] width 321 height 19
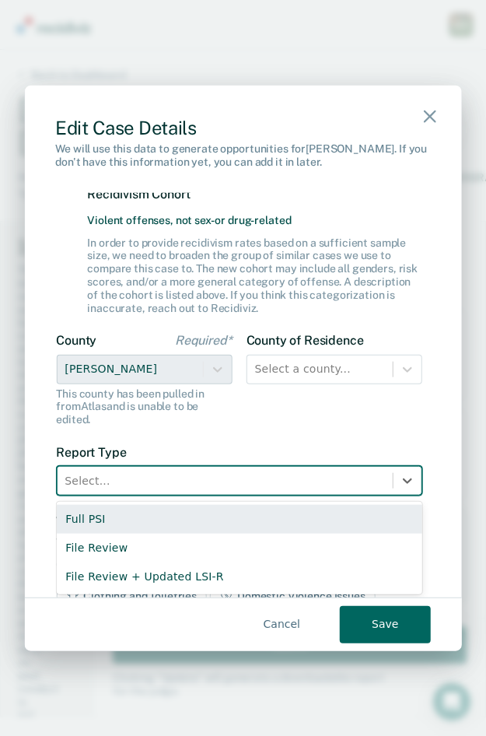
click at [107, 522] on div "Full PSI" at bounding box center [239, 519] width 367 height 29
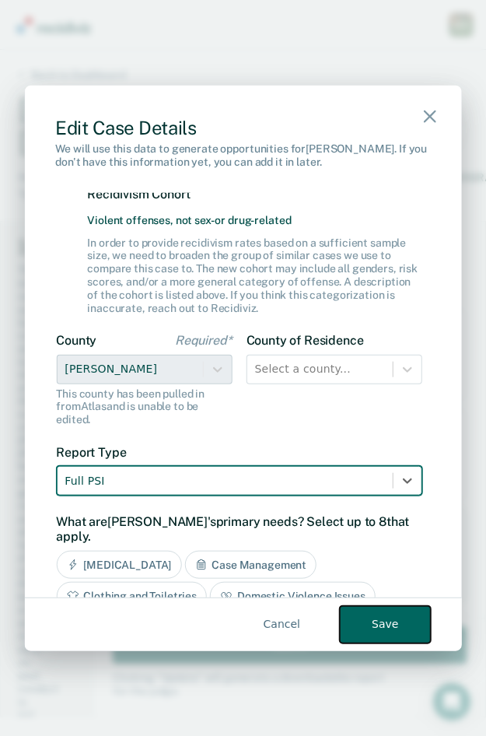
click at [392, 626] on button "Save" at bounding box center [385, 624] width 91 height 37
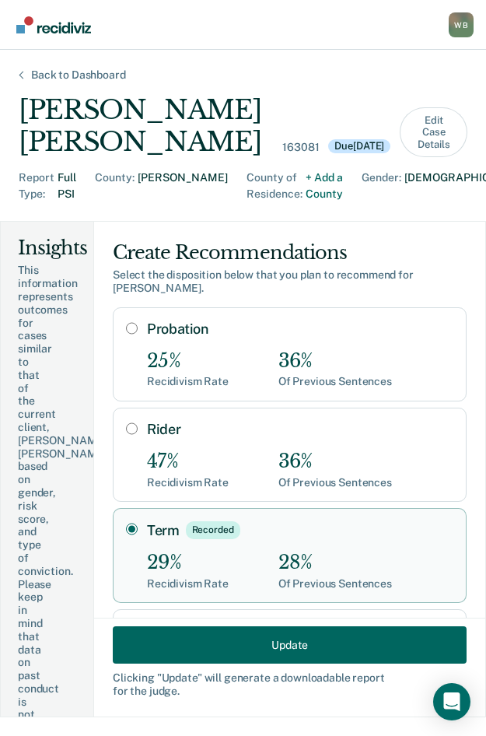
click at [111, 202] on div "County :" at bounding box center [115, 186] width 40 height 33
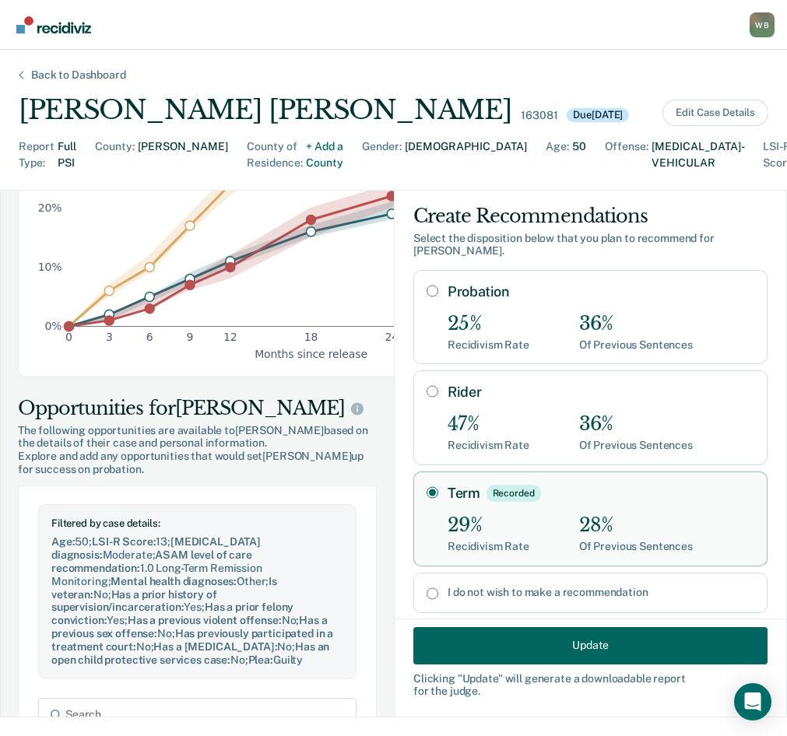
scroll to position [0, 0]
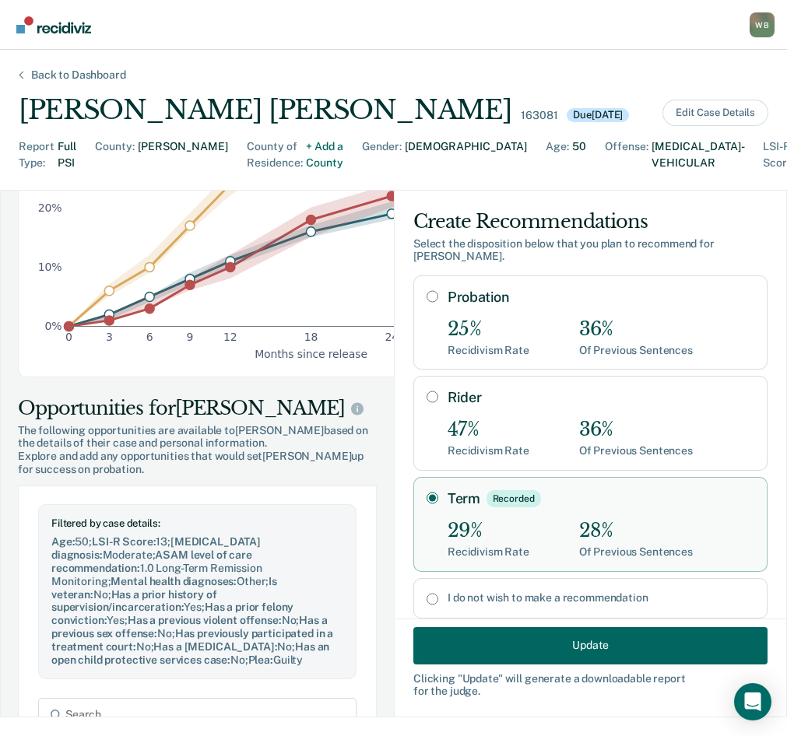
click at [54, 78] on div "Back to Dashboard" at bounding box center [78, 74] width 132 height 13
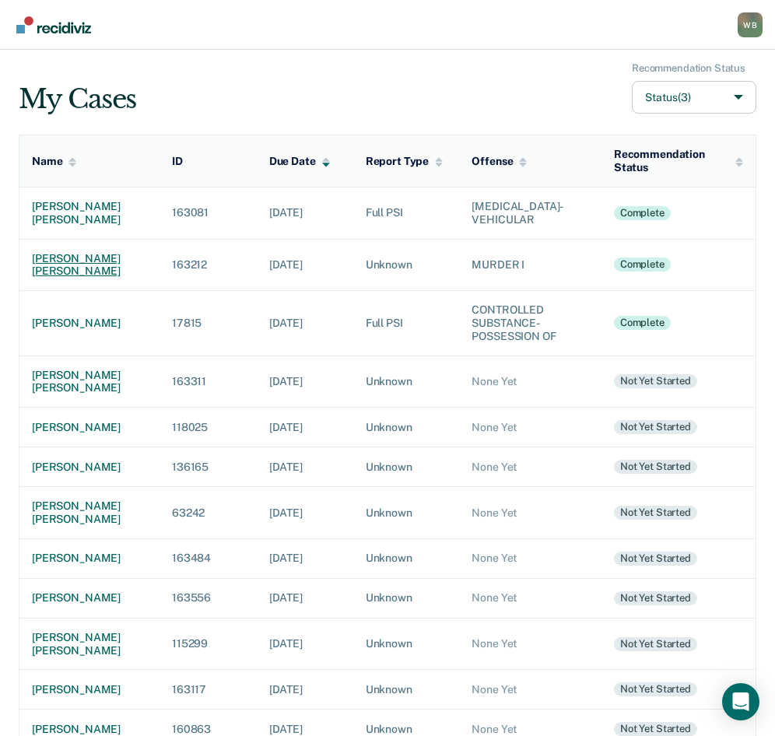
click at [75, 272] on div "[PERSON_NAME] [PERSON_NAME]" at bounding box center [89, 265] width 115 height 26
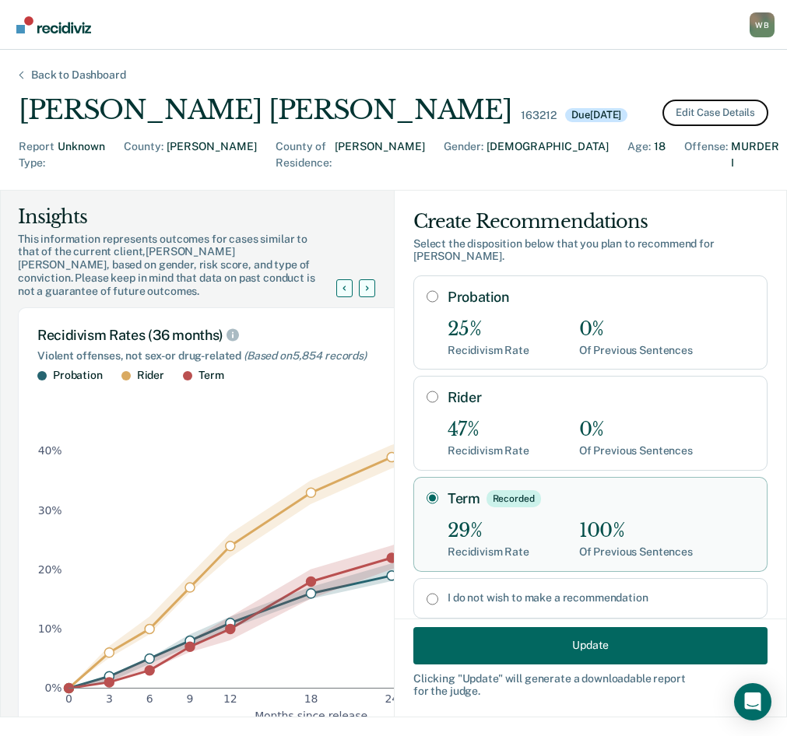
click at [690, 107] on button "Edit Case Details" at bounding box center [715, 113] width 106 height 26
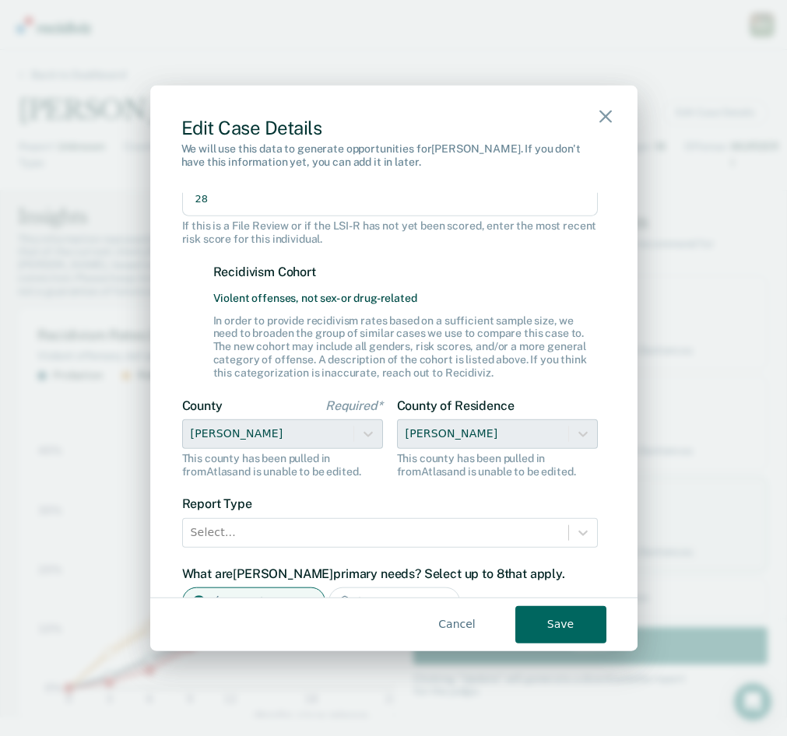
scroll to position [311, 0]
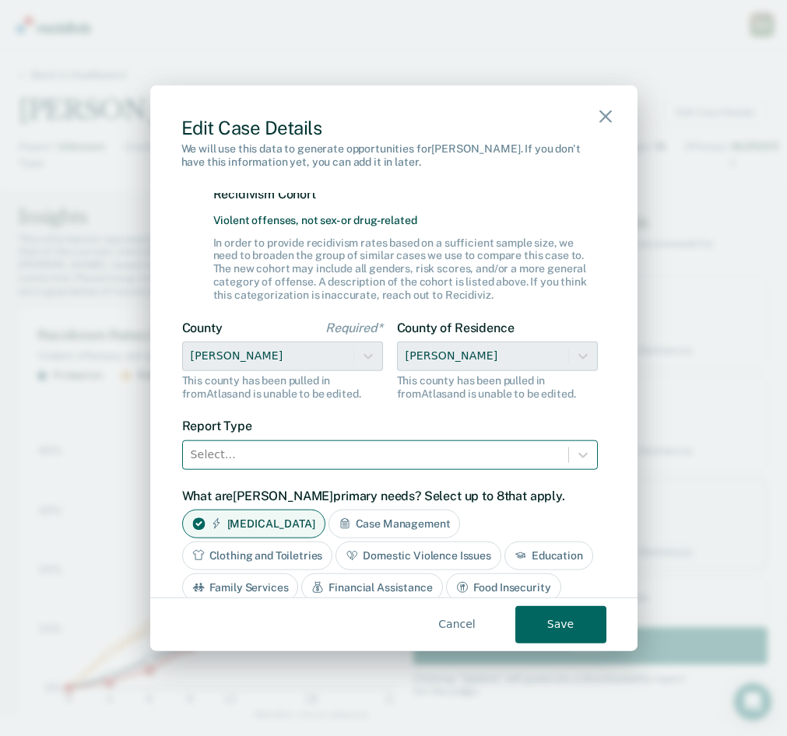
click at [261, 448] on div at bounding box center [376, 454] width 370 height 19
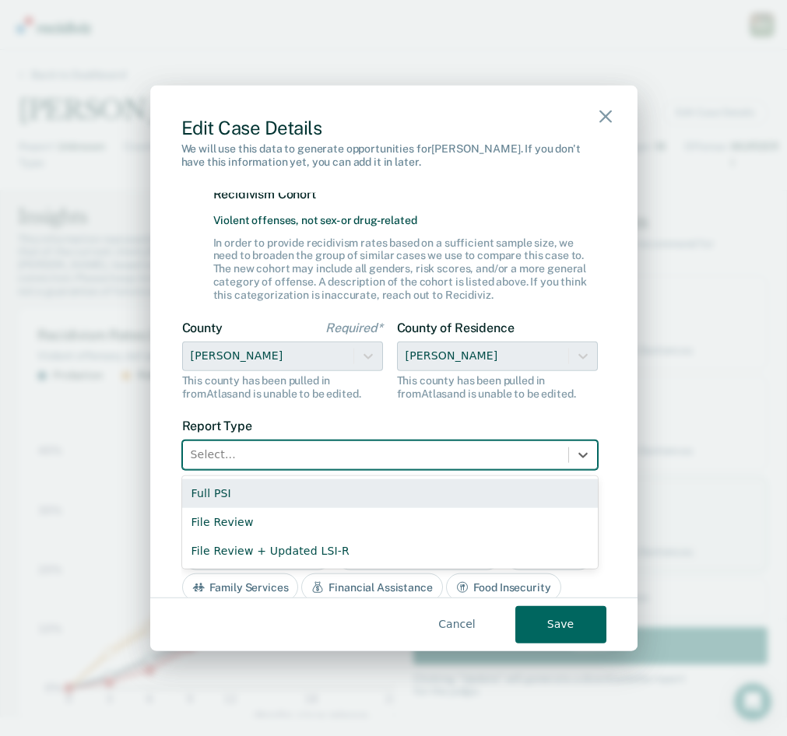
click at [232, 490] on div "Full PSI" at bounding box center [390, 493] width 416 height 29
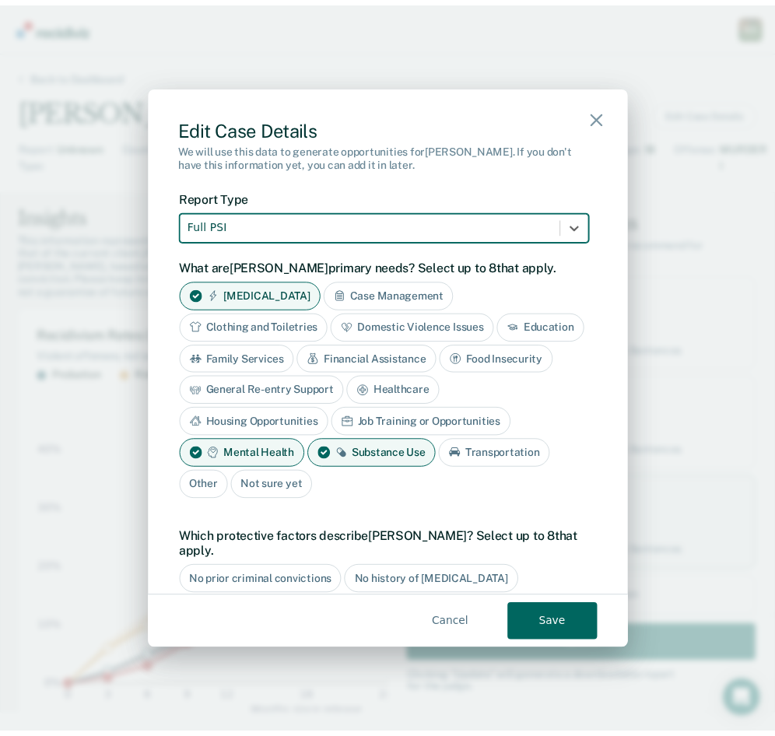
scroll to position [545, 0]
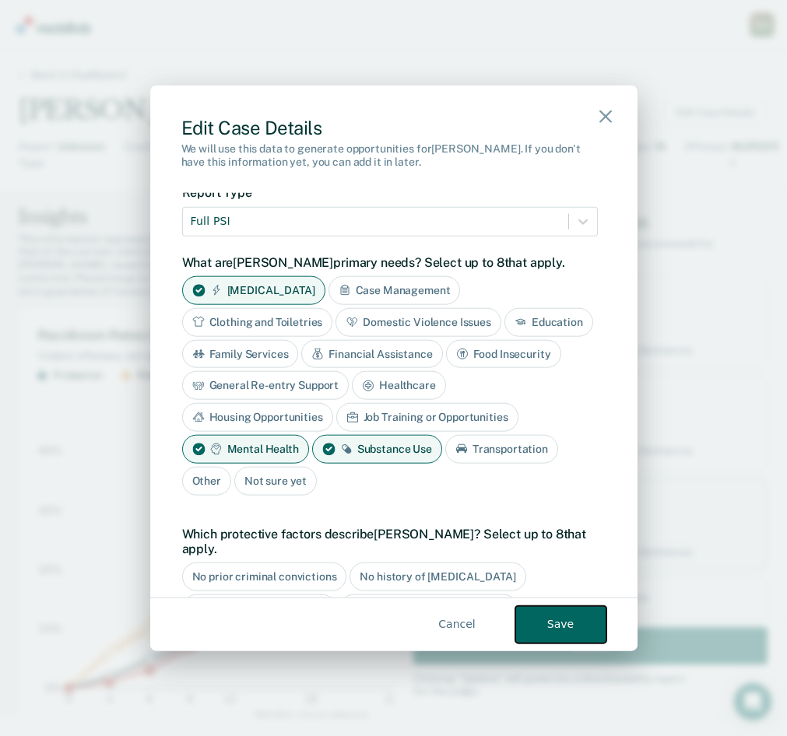
click at [560, 625] on button "Save" at bounding box center [560, 624] width 91 height 37
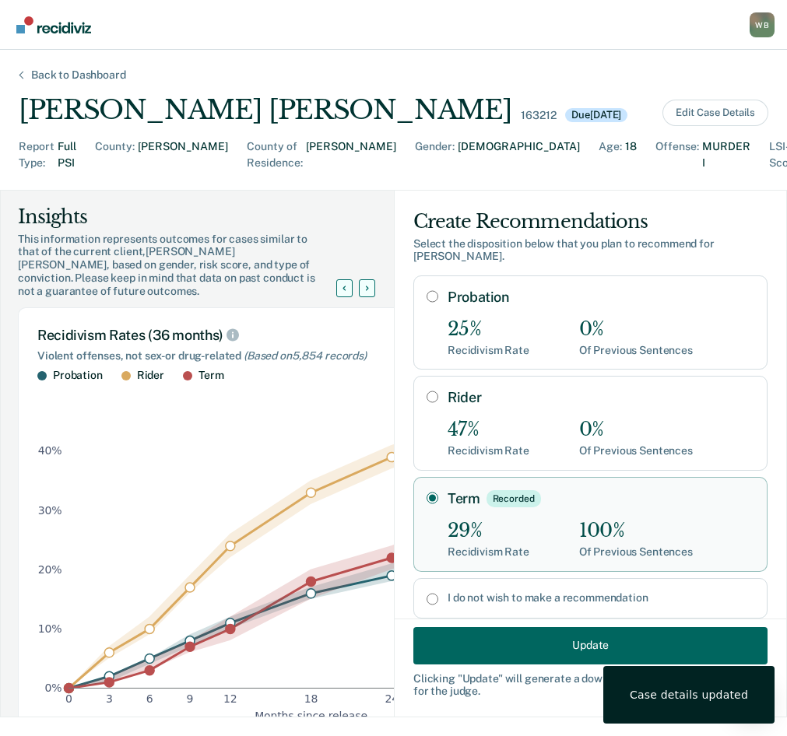
click at [70, 70] on div "Back to Dashboard" at bounding box center [78, 74] width 132 height 13
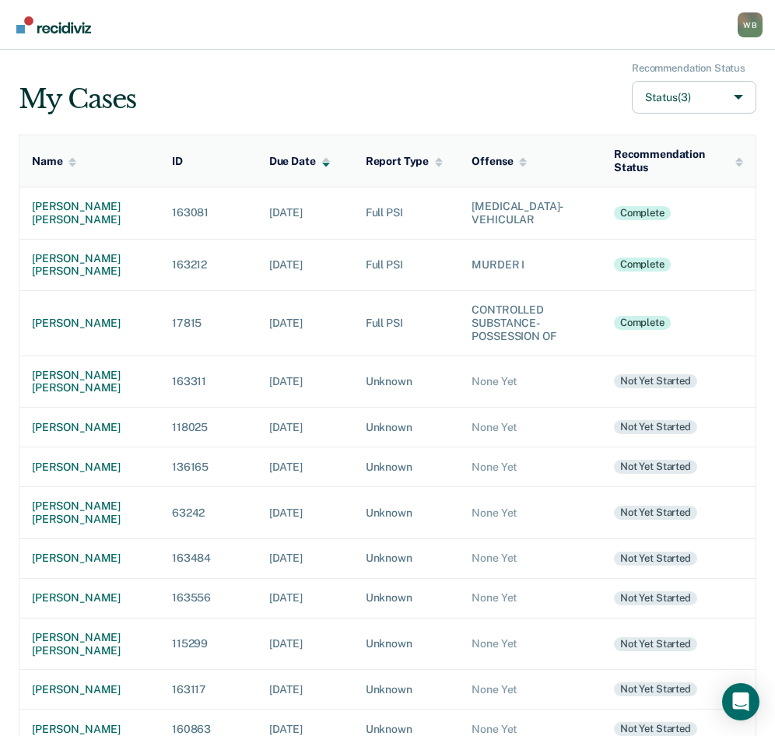
click at [358, 76] on div "My Cases Recommendation Status Status (3)" at bounding box center [388, 88] width 738 height 52
click at [213, 124] on div "My Cases Recommendation Status Status (3) Name ID Due Date Report Type Offense …" at bounding box center [388, 667] width 738 height 1210
